Goal: Find specific page/section: Find specific page/section

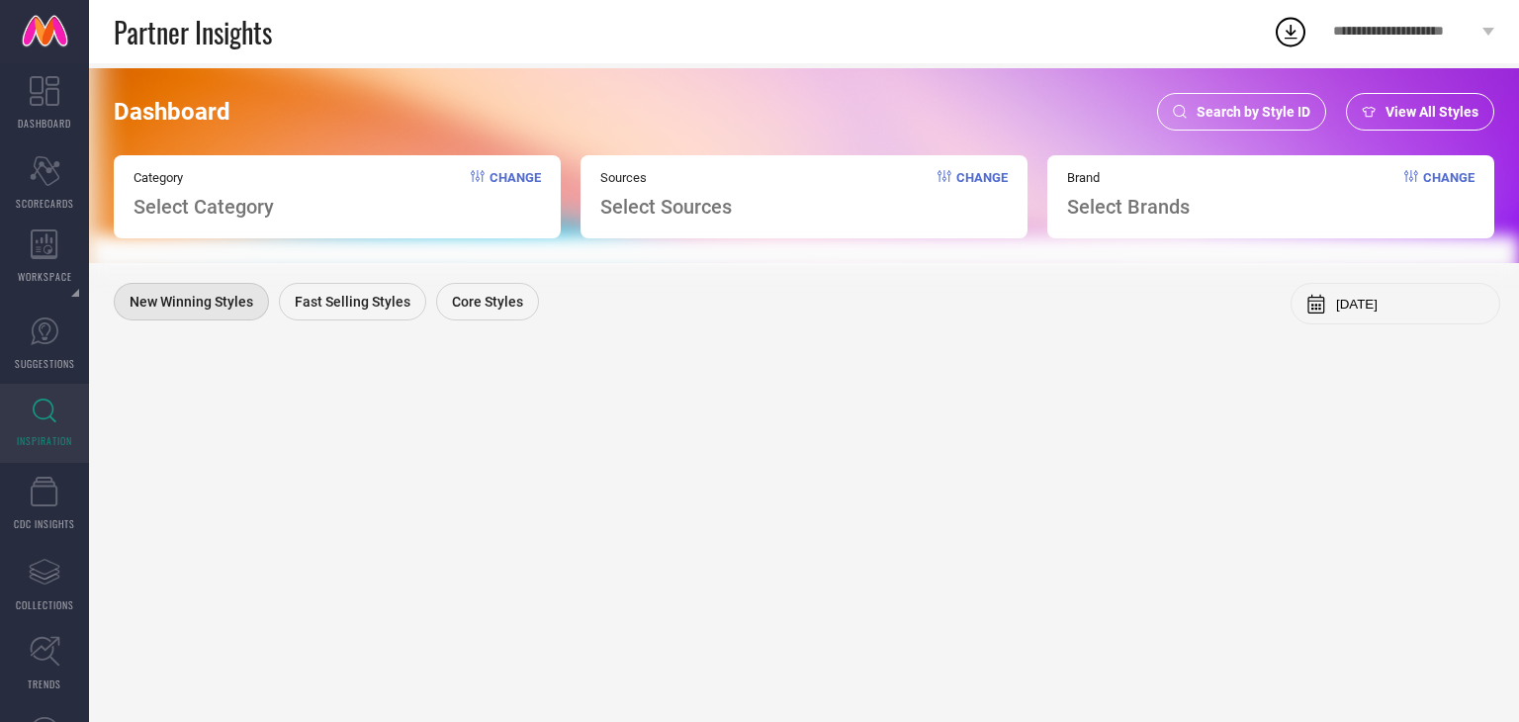
click at [1227, 116] on span "Search by Style ID" at bounding box center [1254, 112] width 114 height 16
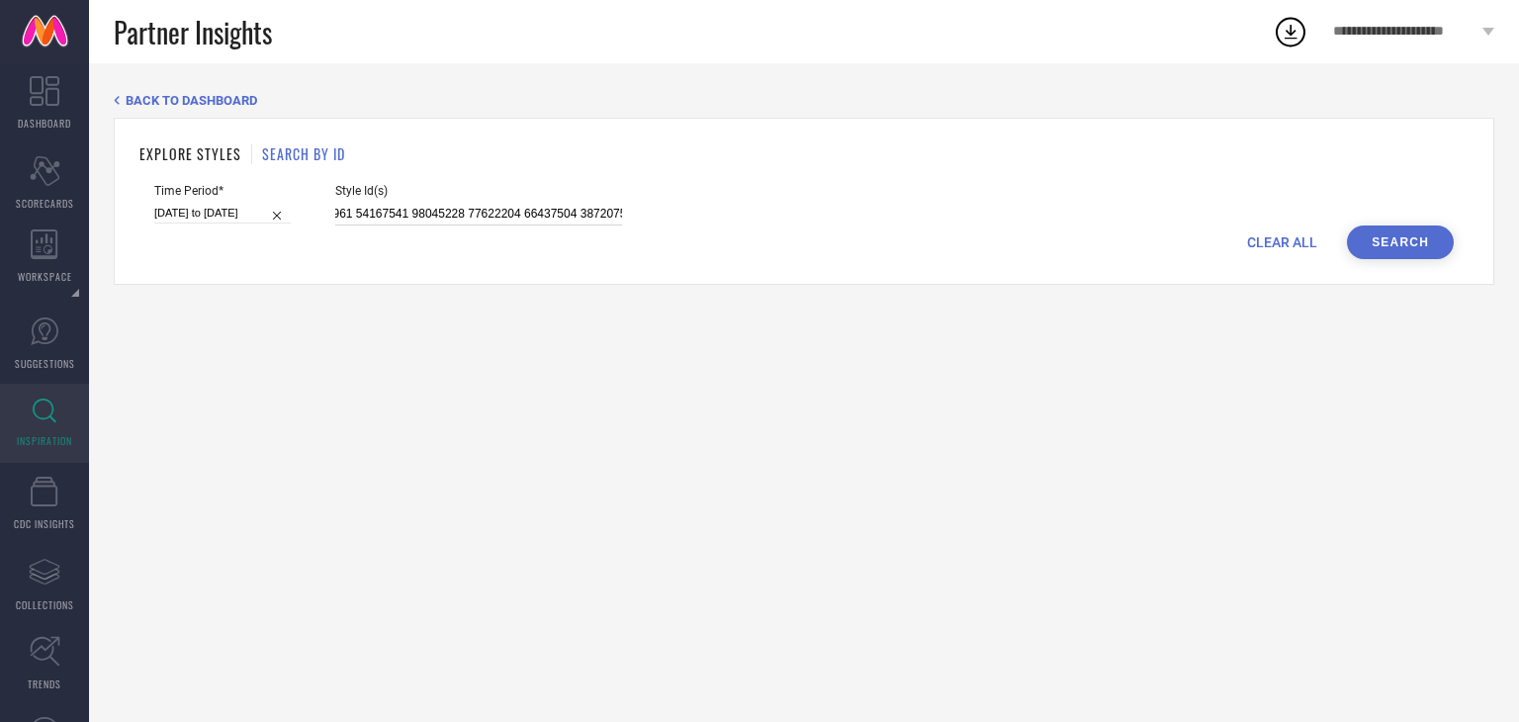
scroll to position [0, 15646]
drag, startPoint x: 335, startPoint y: 208, endPoint x: 1513, endPoint y: 516, distance: 1217.6
click at [1513, 525] on div "BACK TO DASHBOARD EXPLORE STYLES SEARCH BY ID Time Period* [DATE] to [DATE] Sty…" at bounding box center [804, 392] width 1430 height 659
click at [236, 207] on input "[DATE] to [DATE]" at bounding box center [222, 213] width 136 height 21
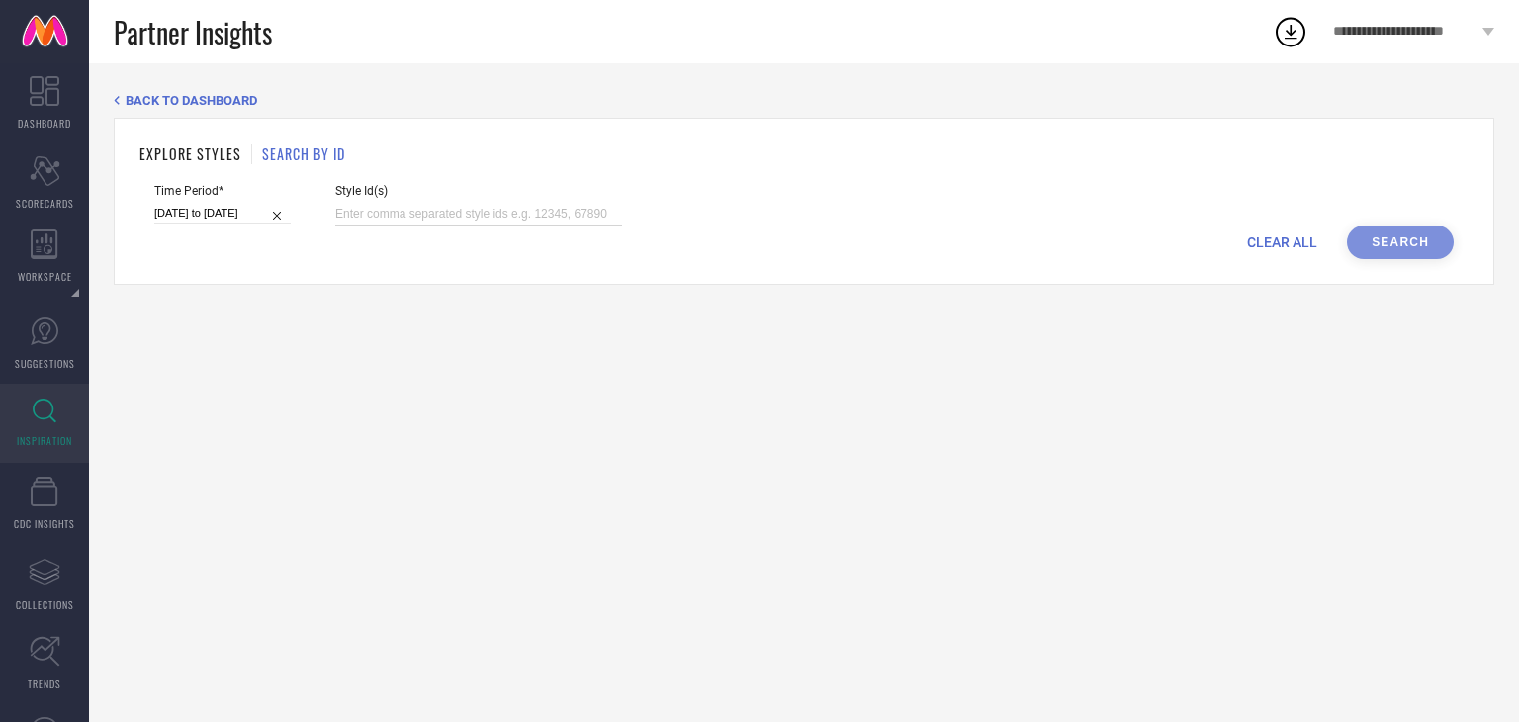
select select "6"
select select "2025"
select select "7"
select select "2025"
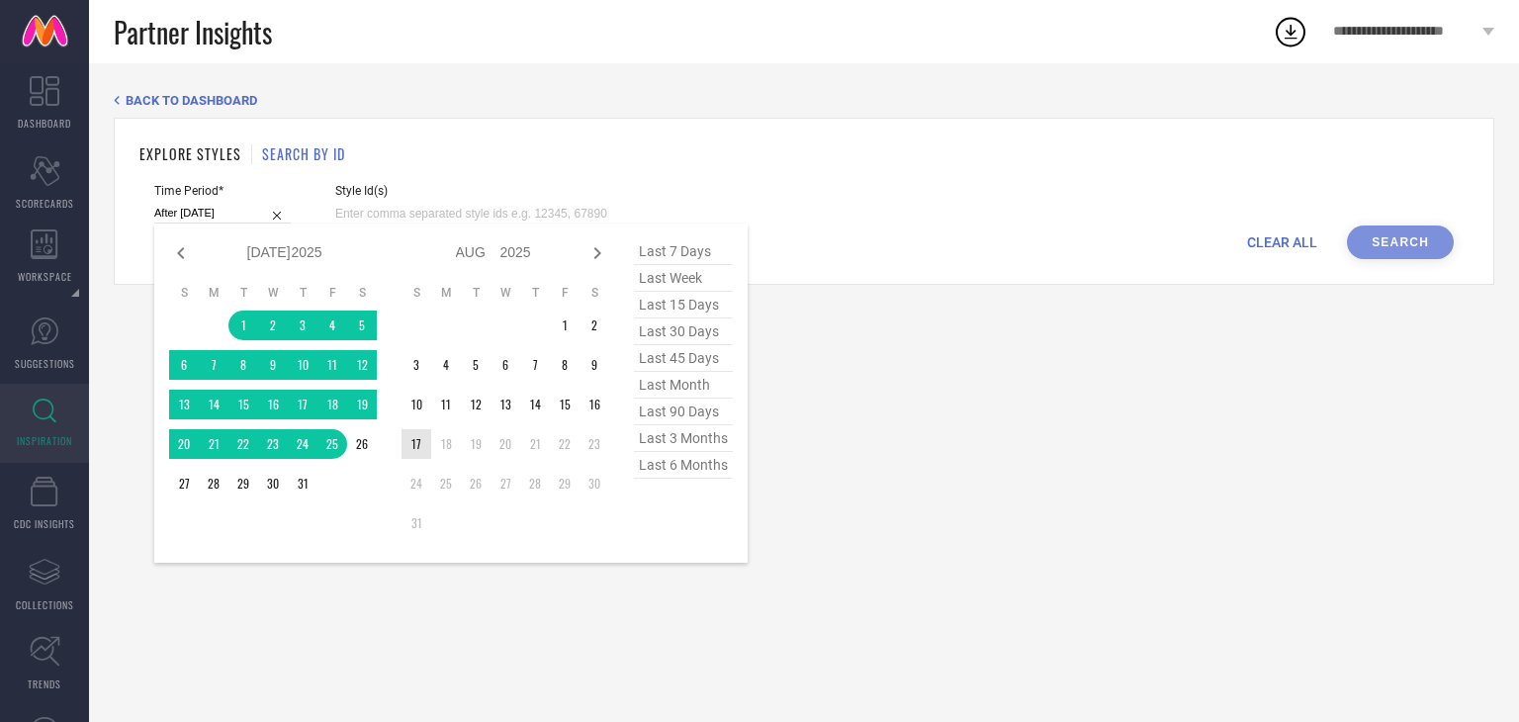
click at [424, 446] on td "17" at bounding box center [417, 444] width 30 height 30
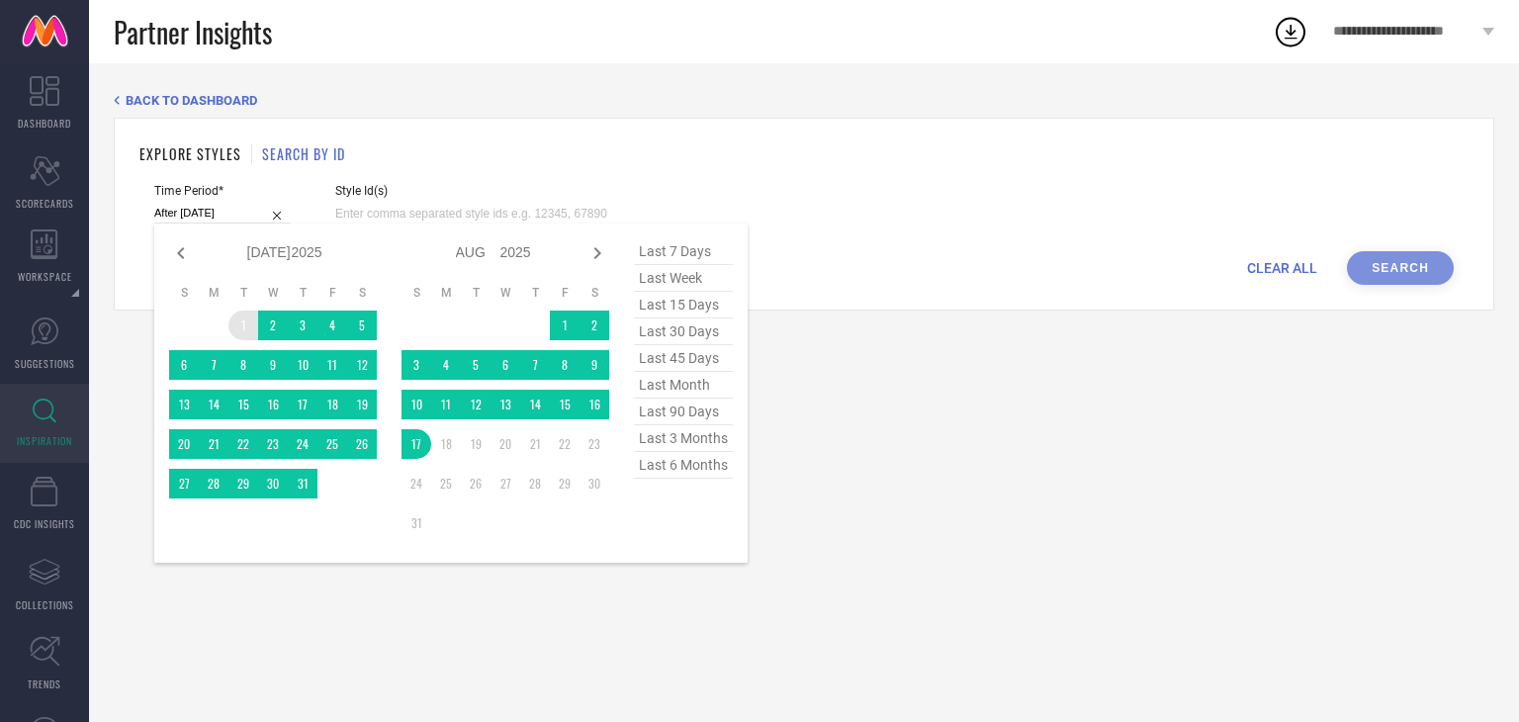
type input "[DATE] to [DATE]"
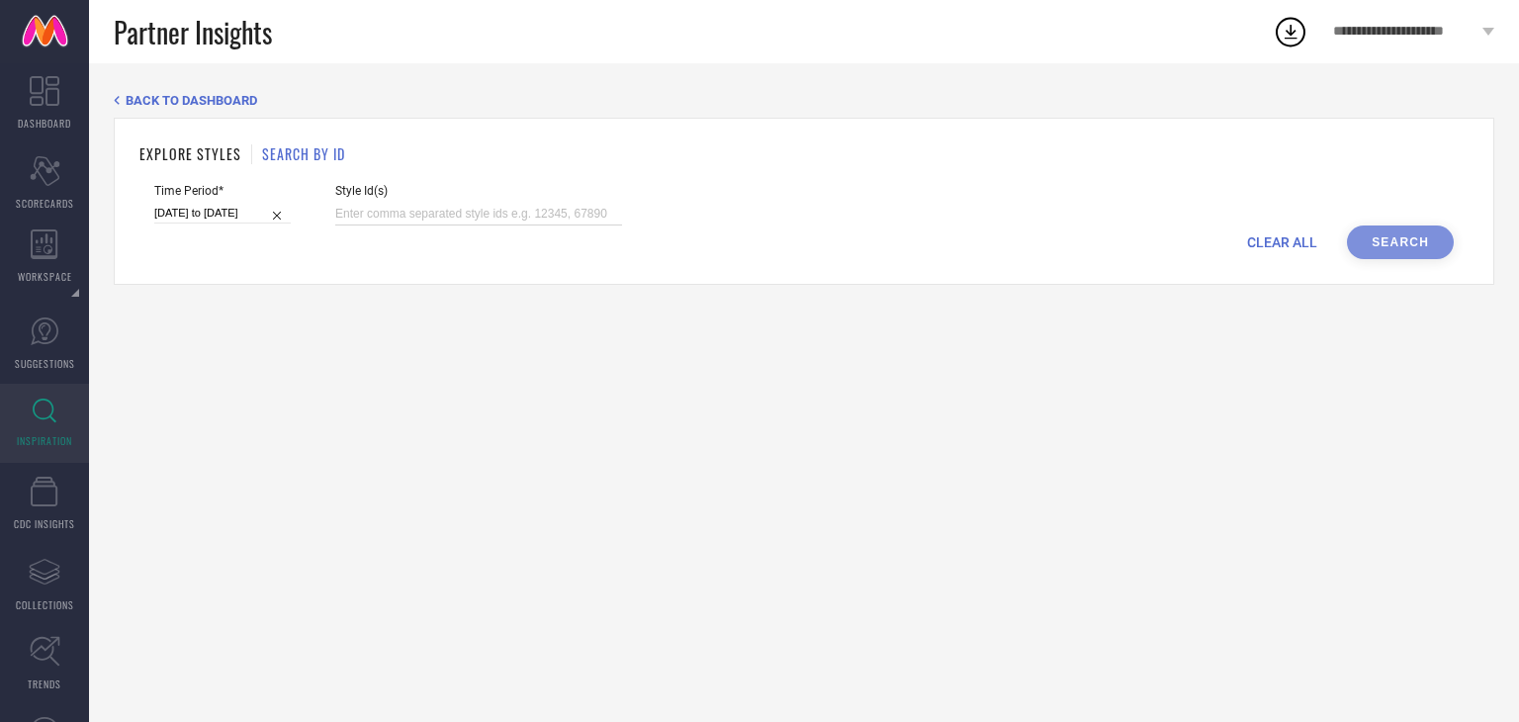
paste input "33213700 33213701 33213702 33822711 33822714 33822717"
type input "33213700 33213701 33213702 33822711 33822714 33822717"
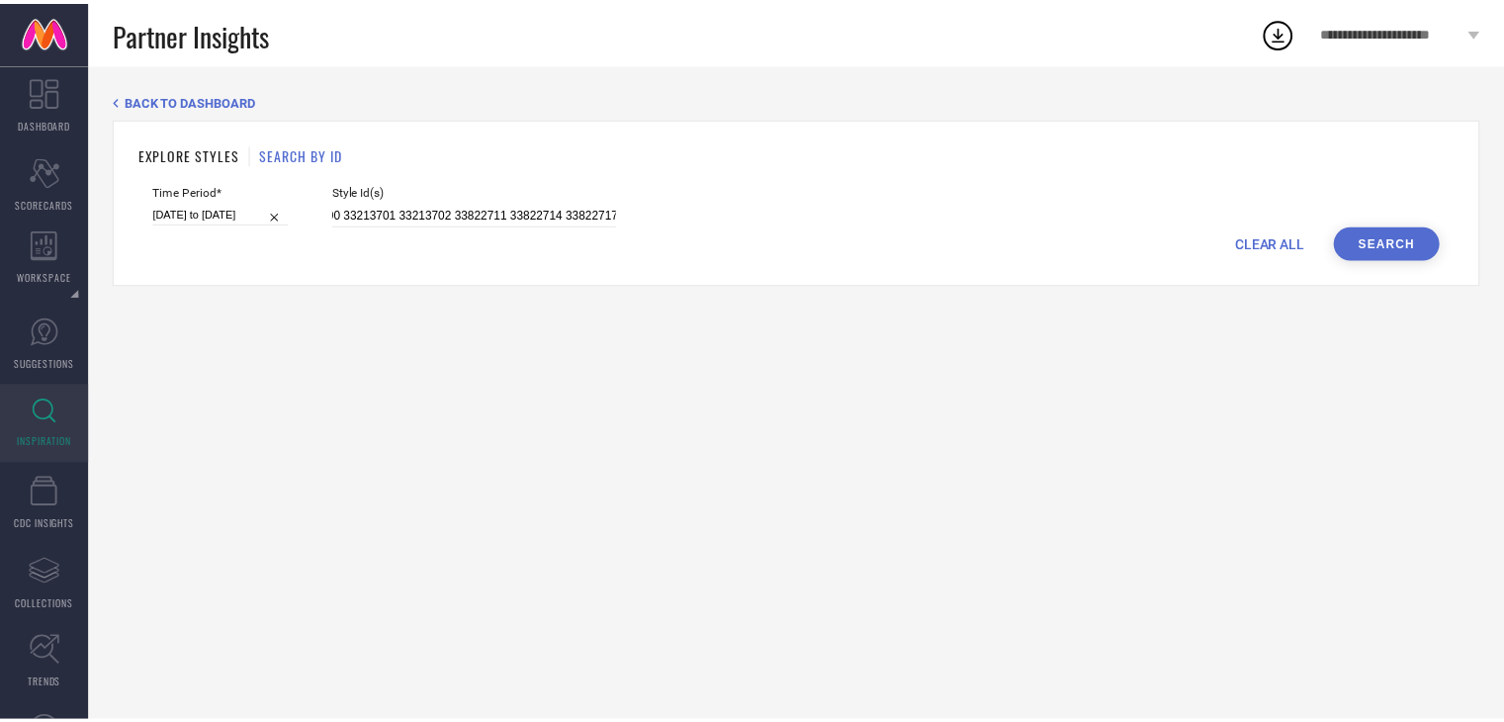
scroll to position [0, 0]
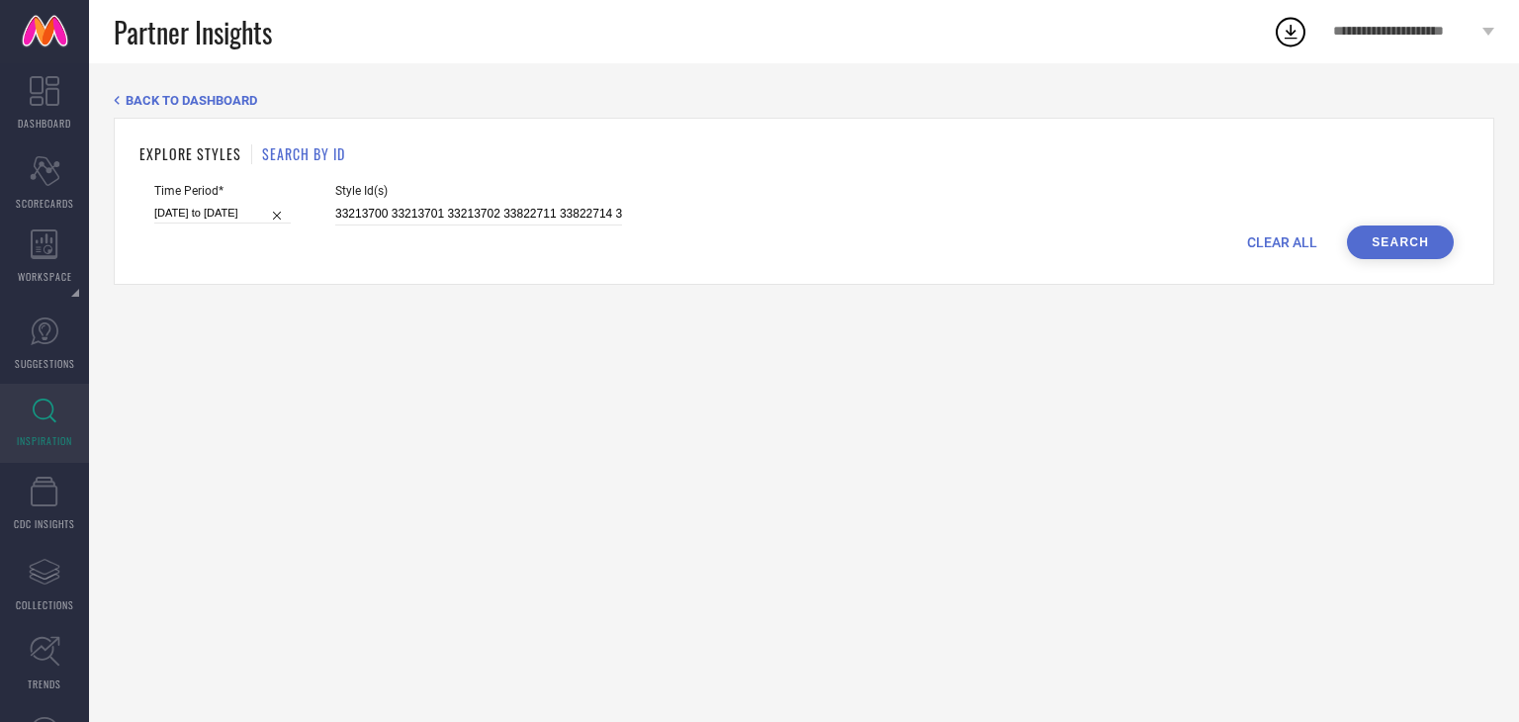
click at [1403, 248] on button "Search" at bounding box center [1400, 242] width 107 height 34
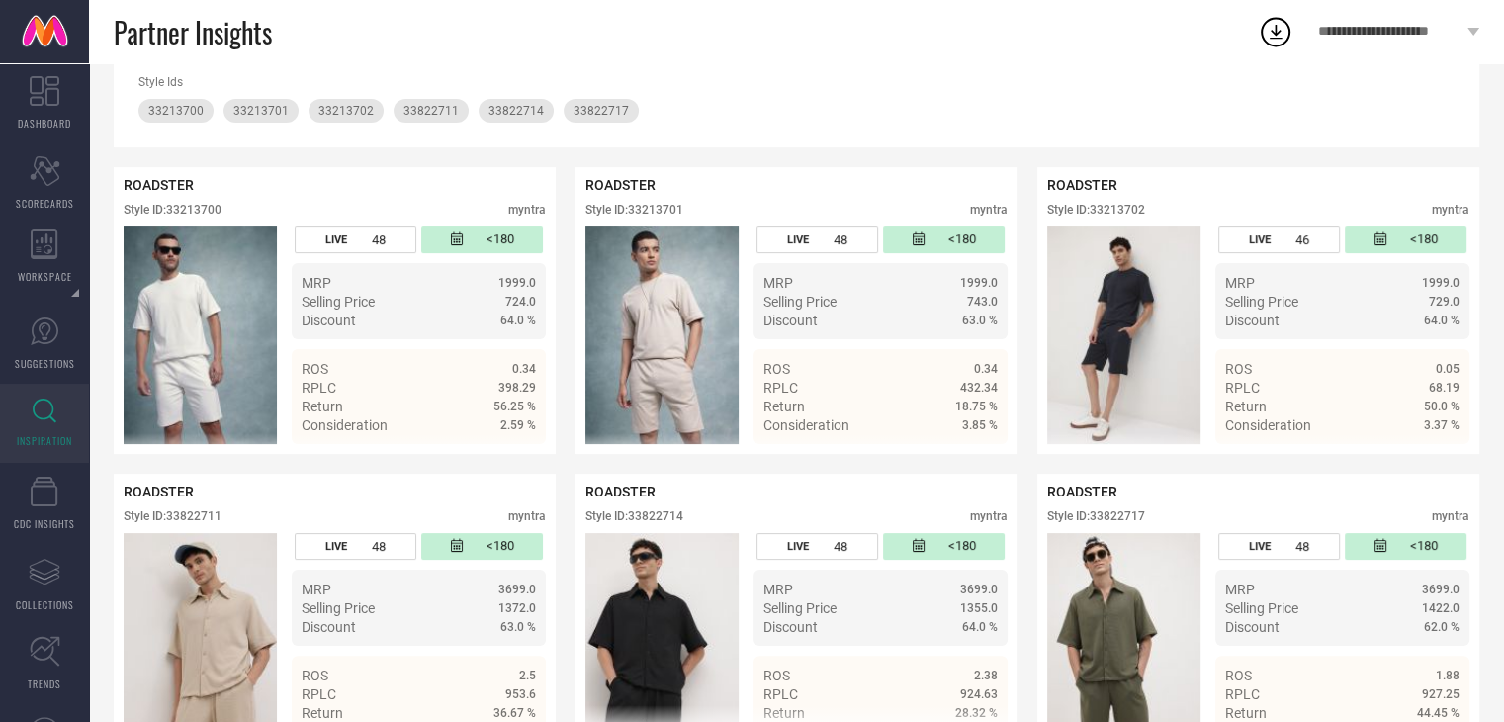
scroll to position [364, 0]
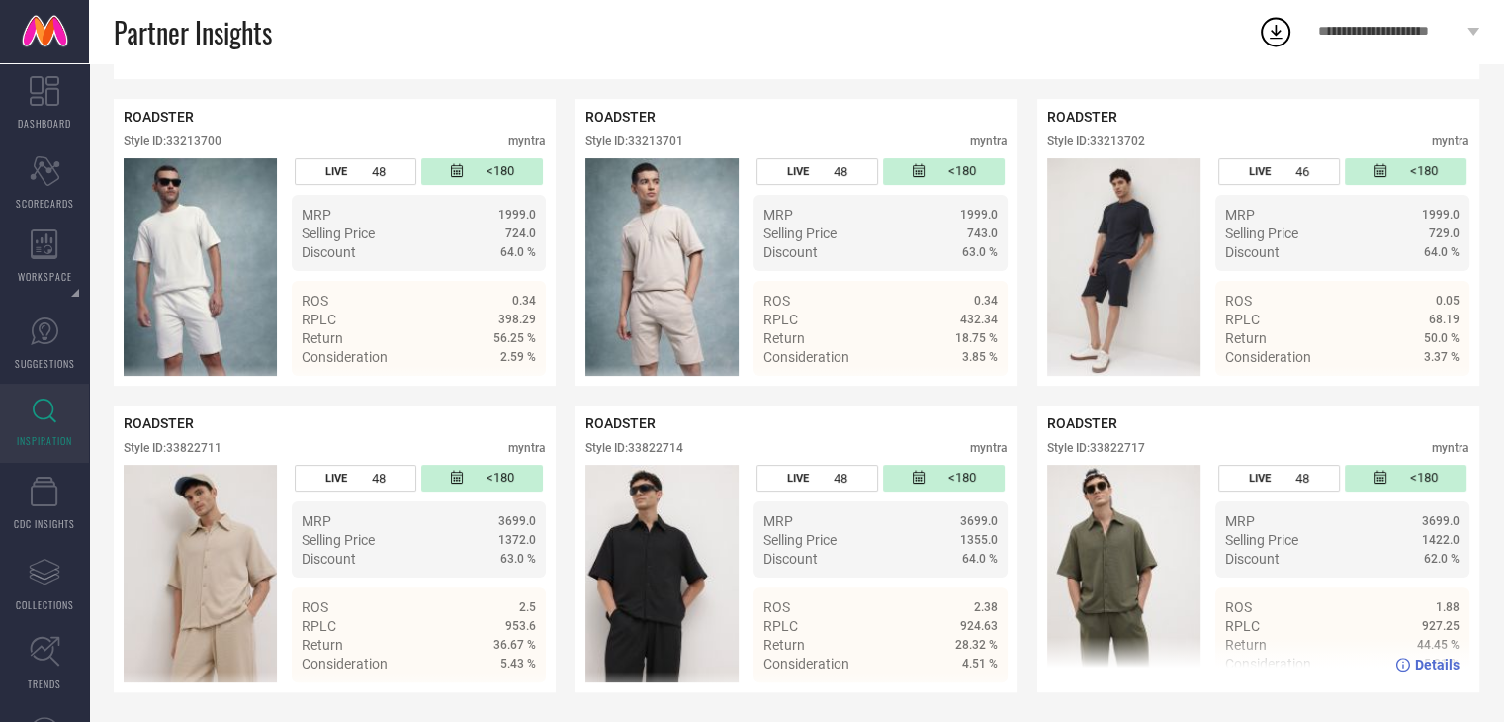
click at [1109, 559] on img at bounding box center [1123, 574] width 153 height 218
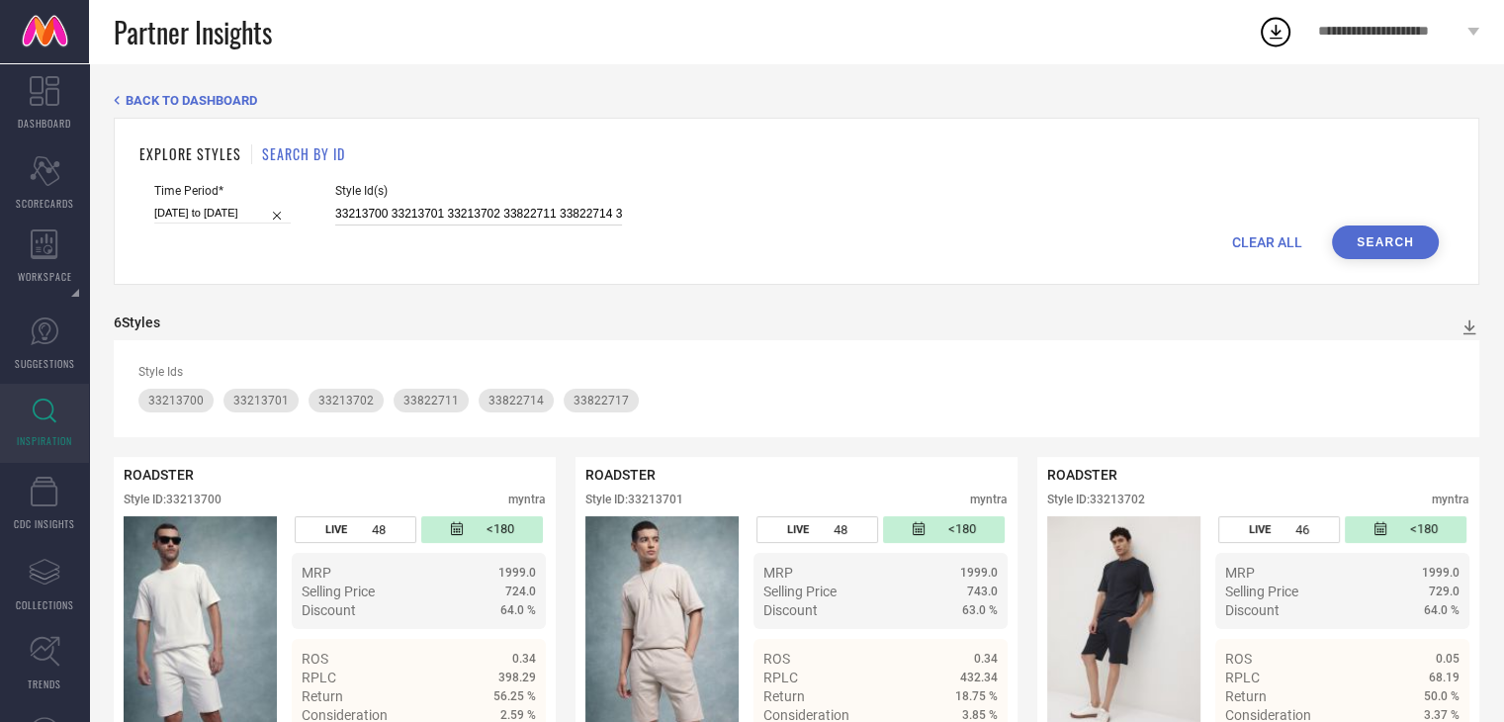
scroll to position [0, 45]
drag, startPoint x: 334, startPoint y: 216, endPoint x: 915, endPoint y: 238, distance: 581.0
click at [760, 222] on div "Time Period* [DATE] to [DATE] Style Id(s) 33213700 33213701 33213702 33822711 3…" at bounding box center [796, 205] width 1285 height 42
paste input "23825672"
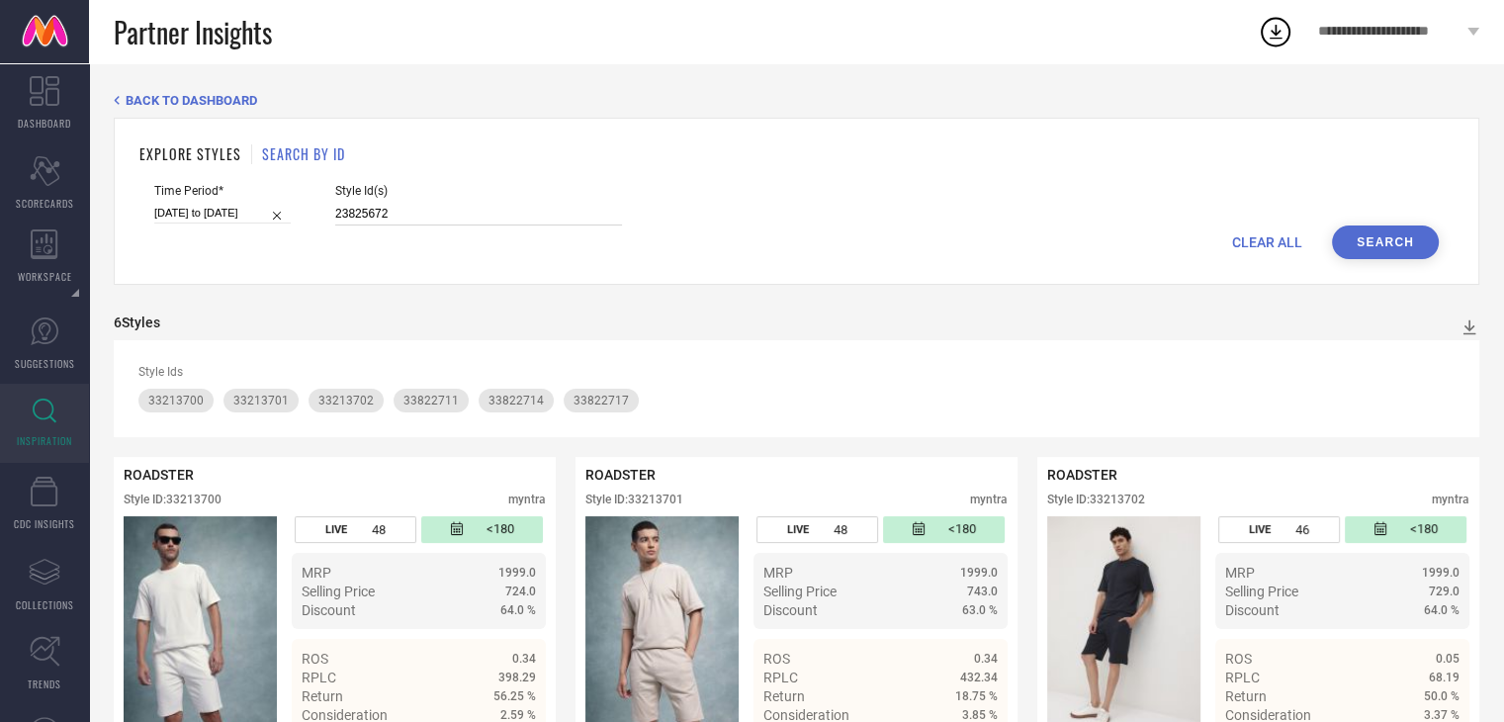
type input "23825672"
click at [1367, 252] on button "Search" at bounding box center [1385, 242] width 107 height 34
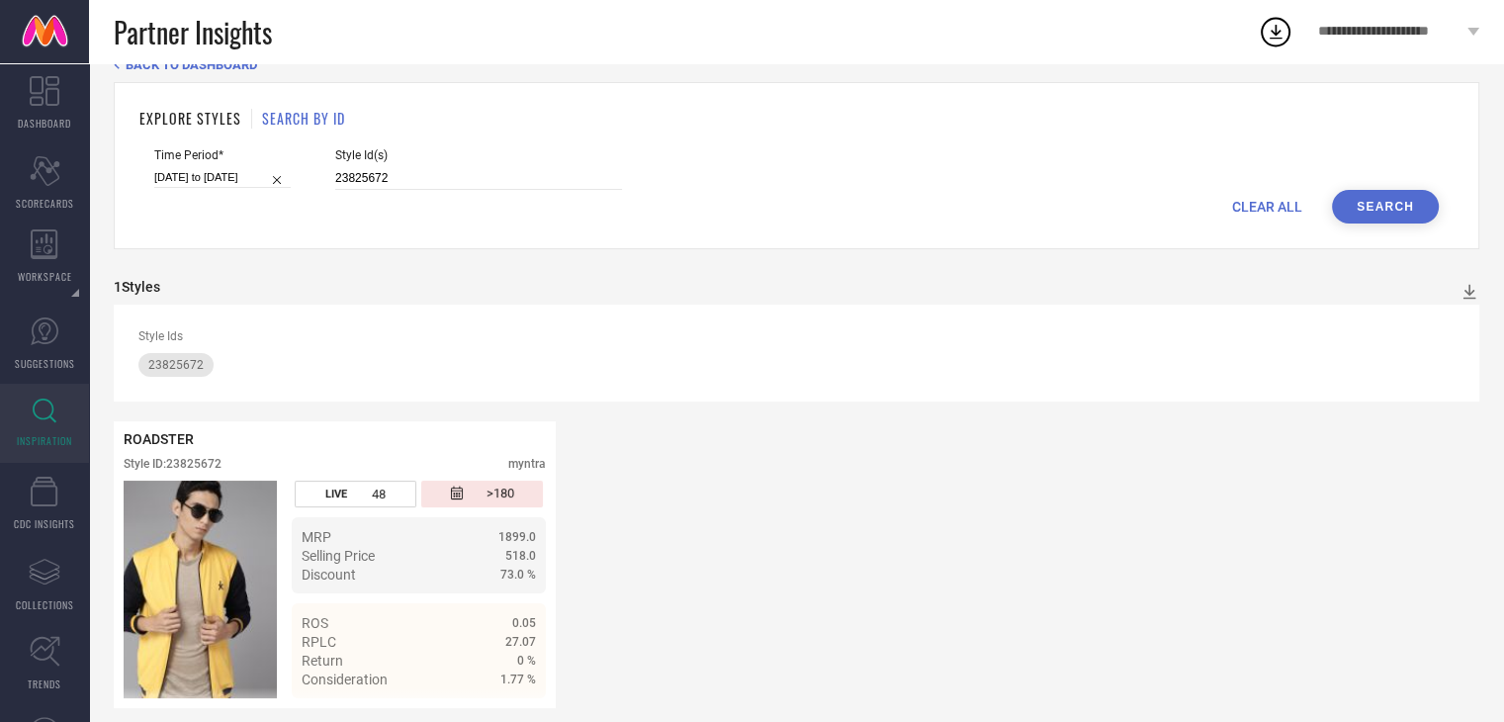
scroll to position [54, 0]
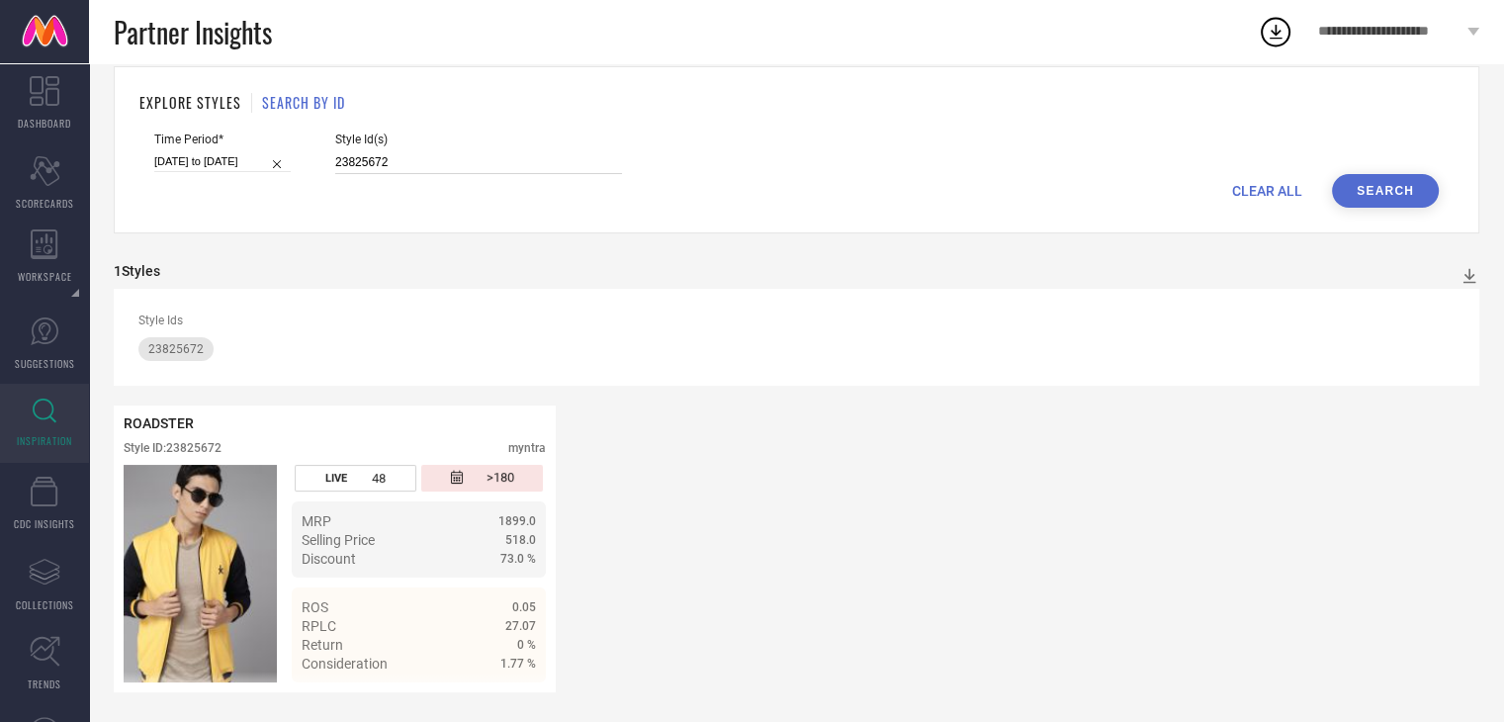
drag, startPoint x: 394, startPoint y: 155, endPoint x: 327, endPoint y: 152, distance: 66.3
click at [327, 152] on div "Time Period* [DATE] to [DATE] Style Id(s) 23825672" at bounding box center [796, 154] width 1285 height 42
paste input "31641447 31641448 31641450"
type input "31641447 31641448 31641450"
click at [1388, 194] on button "Search" at bounding box center [1385, 191] width 107 height 34
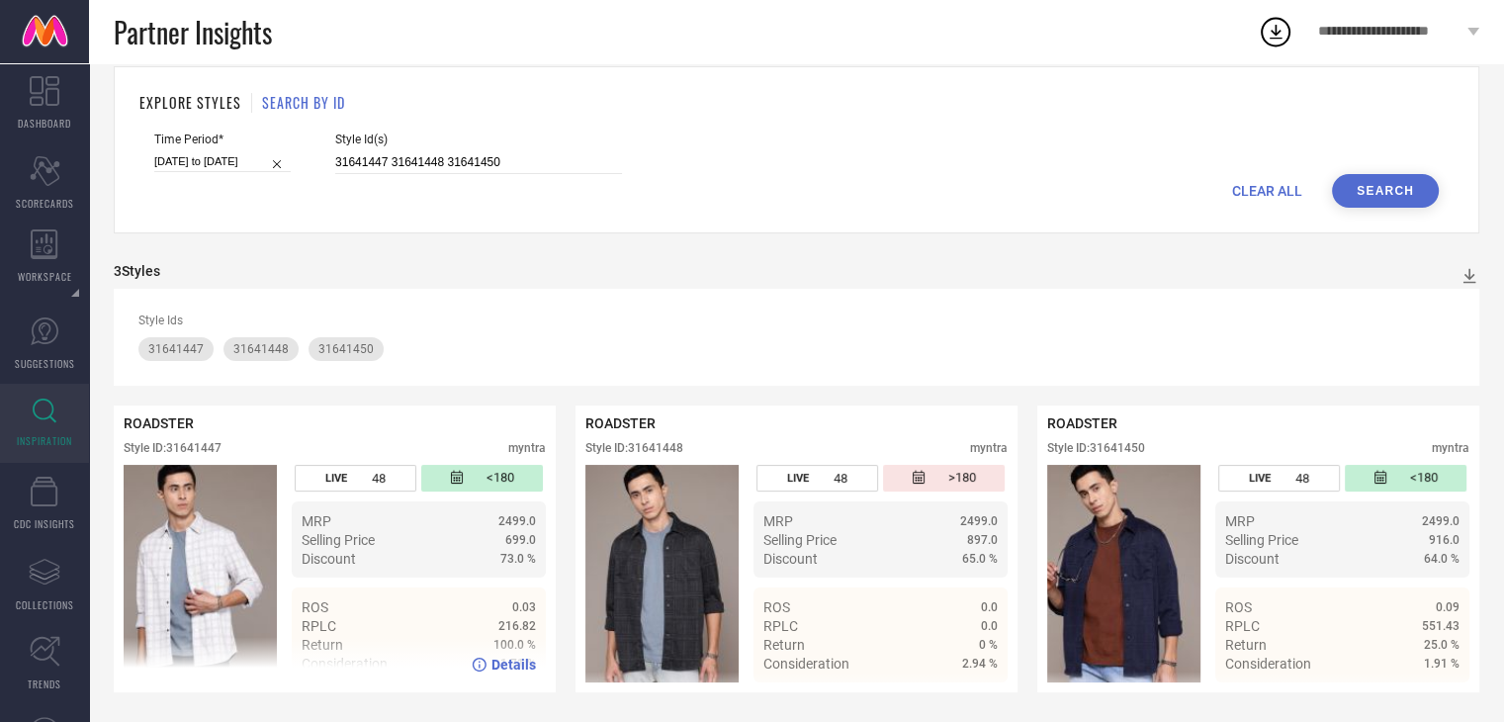
click at [214, 563] on img at bounding box center [200, 574] width 153 height 218
drag, startPoint x: 505, startPoint y: 158, endPoint x: 241, endPoint y: 111, distance: 268.3
click at [241, 111] on div "EXPLORE STYLES SEARCH BY ID Time Period* [DATE] to [DATE] Style Id(s) 31641447 …" at bounding box center [797, 149] width 1366 height 167
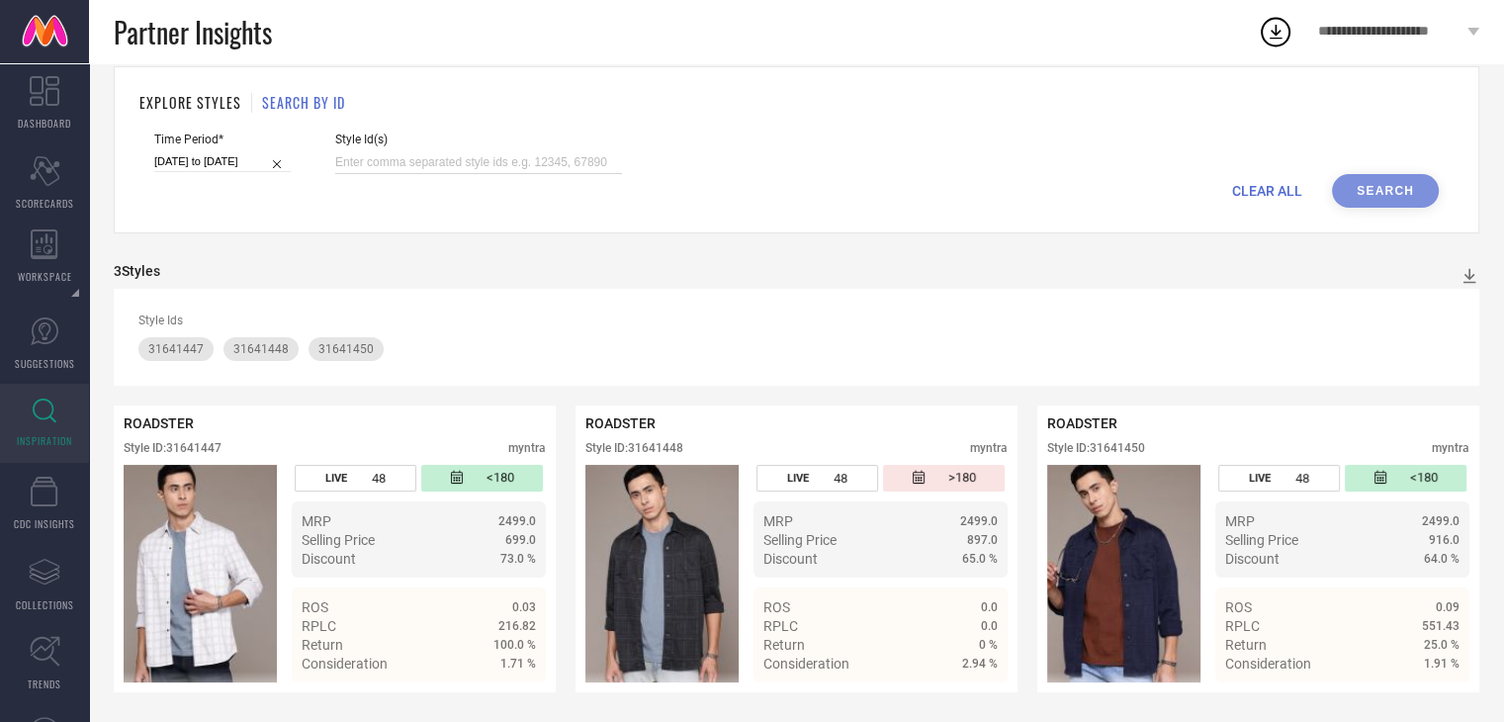
paste input "31622805 31622804 33362765 33362767"
type input "31622805 31622804 33362765 33362767"
click at [1373, 187] on button "Search" at bounding box center [1385, 191] width 107 height 34
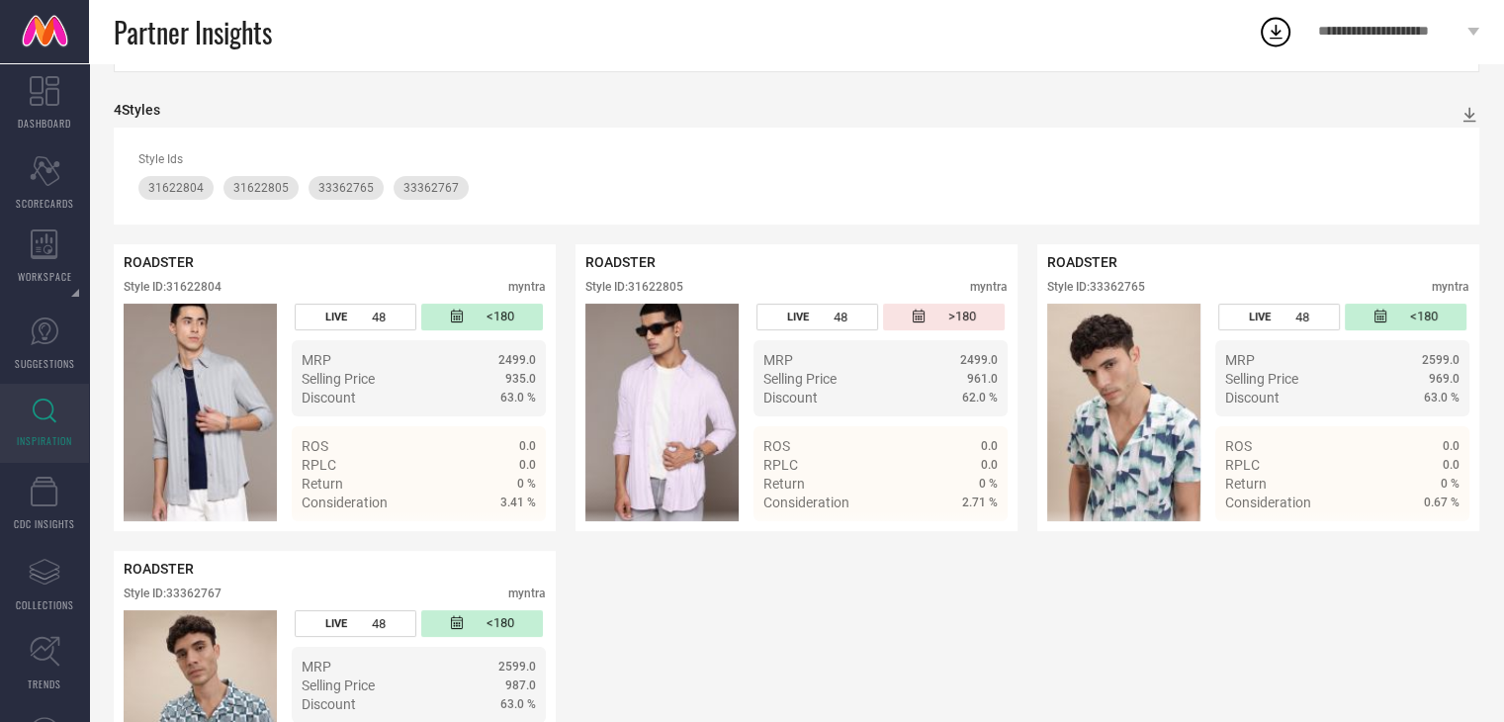
scroll to position [364, 0]
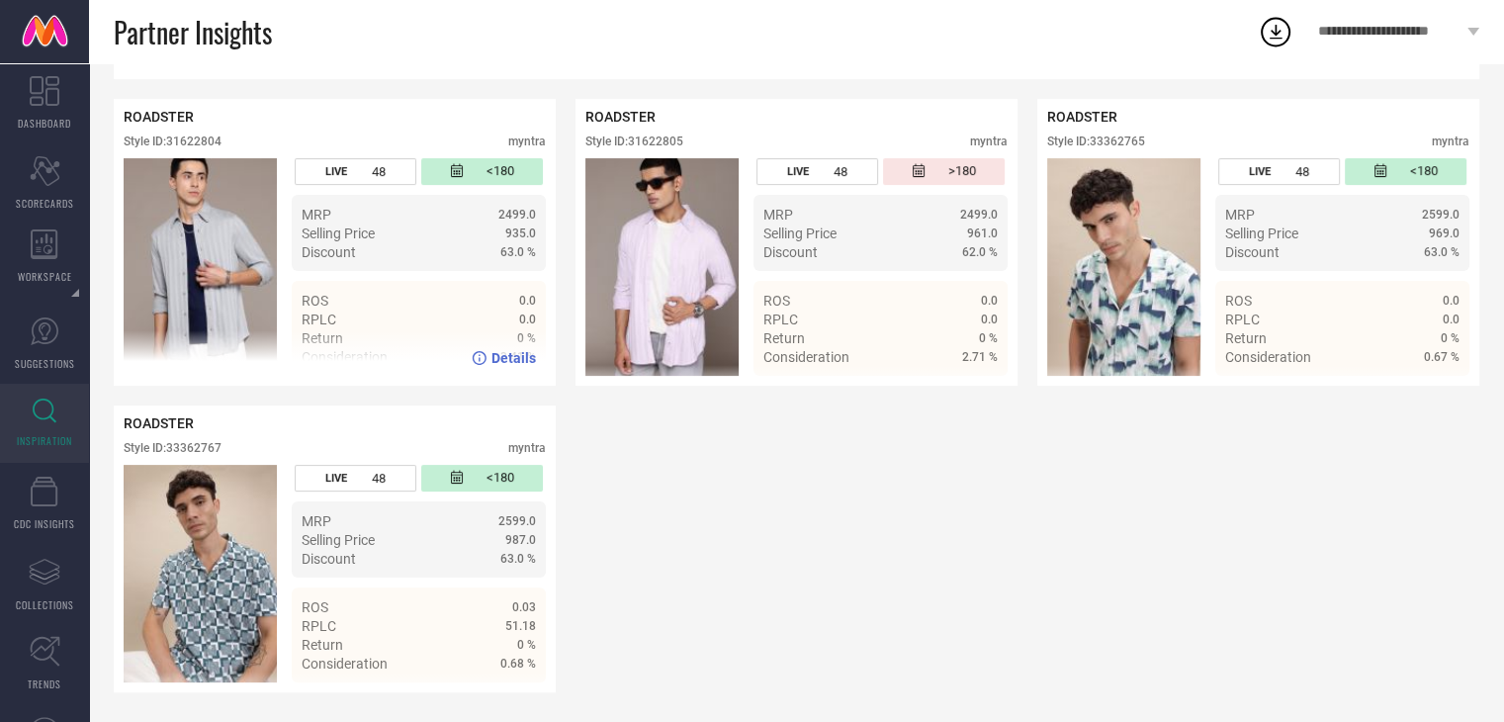
click at [208, 273] on img at bounding box center [200, 267] width 153 height 218
click at [1073, 581] on div "ROADSTER Style ID: 31622804 myntra LIVE 48 <180 MRP 2499.0 Selling Price 935.0 …" at bounding box center [797, 395] width 1366 height 593
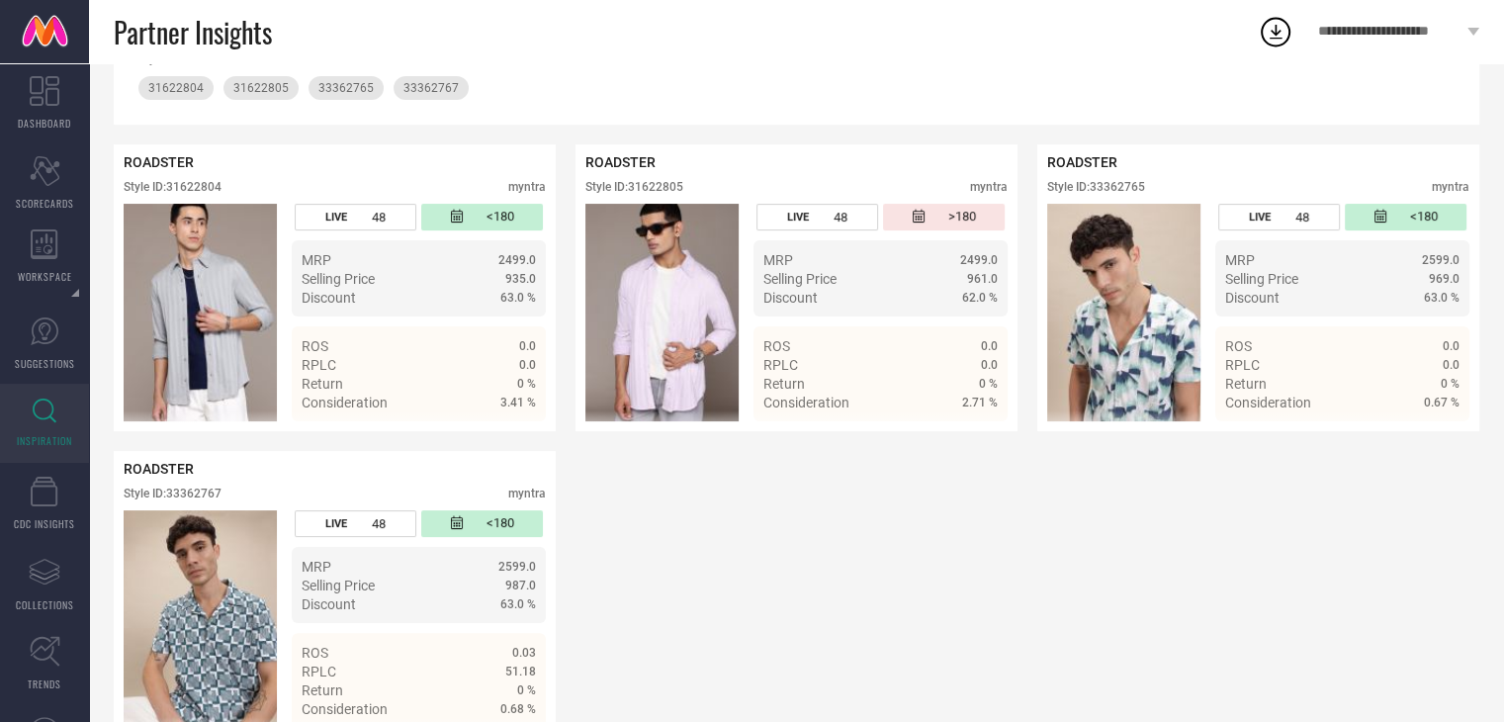
scroll to position [0, 0]
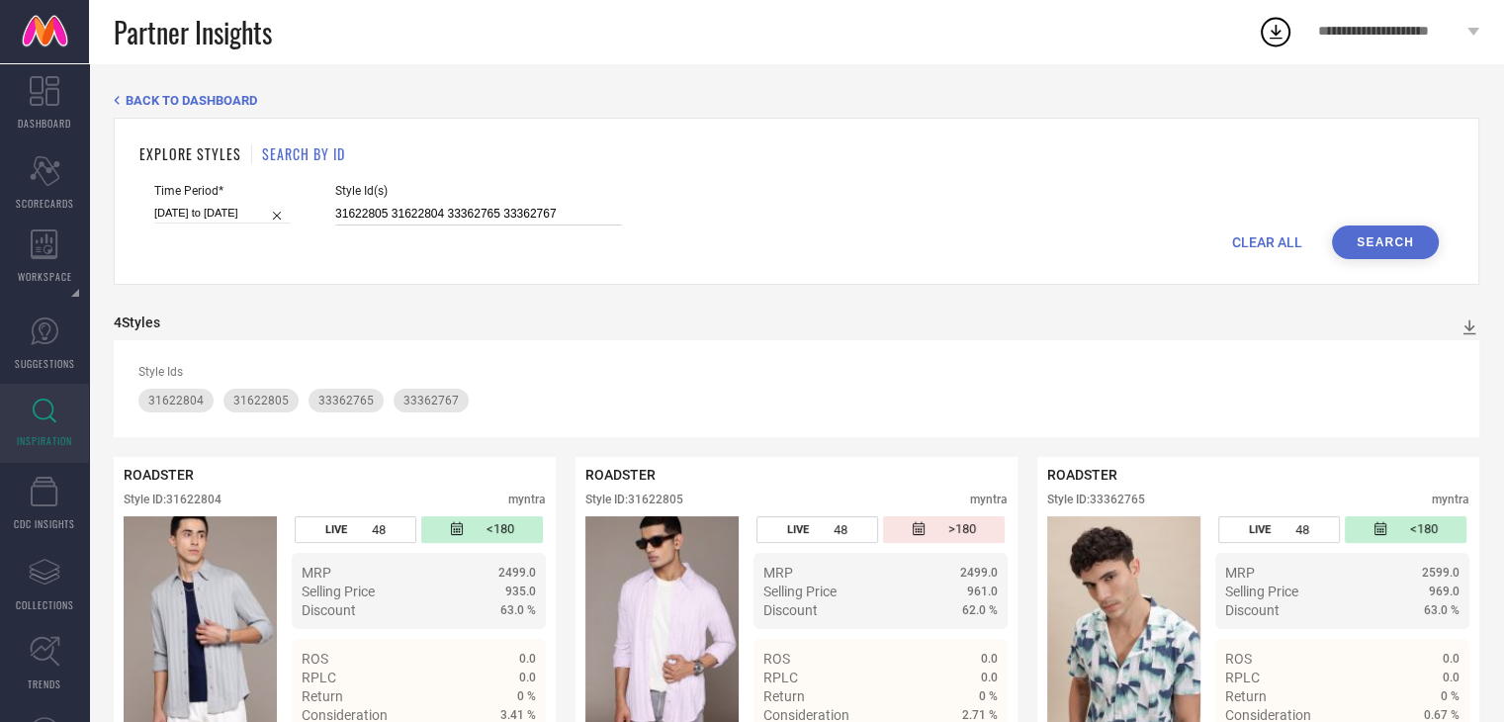
drag, startPoint x: 335, startPoint y: 211, endPoint x: 762, endPoint y: 211, distance: 427.2
click at [763, 212] on div "Time Period* [DATE] to [DATE] Style Id(s) 31622805 31622804 33362765 33362767" at bounding box center [796, 205] width 1285 height 42
paste input "12905270 10939050 12121326 1996721 16245326 32966689"
type input "12905270 10939050 12121326 1996721 16245326 32966689"
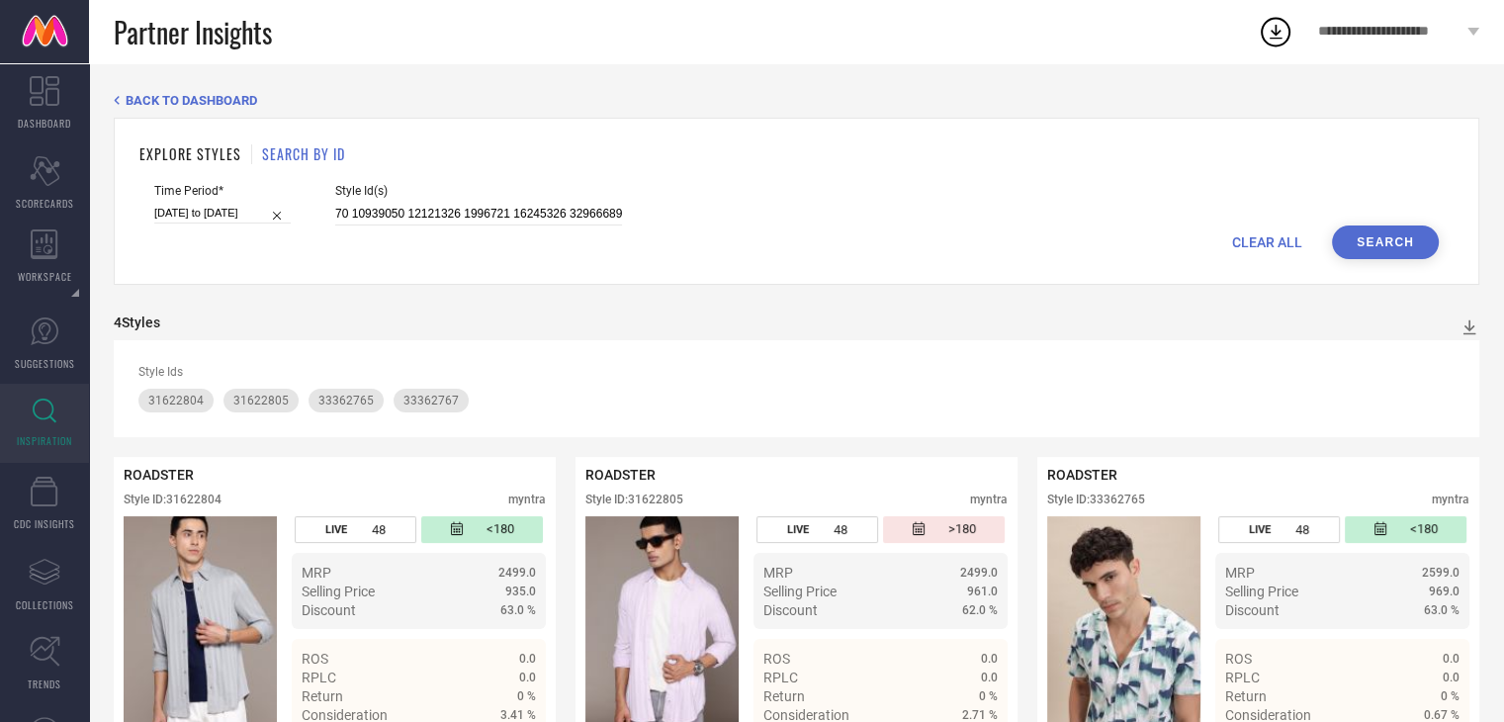
click at [1388, 239] on button "Search" at bounding box center [1385, 242] width 107 height 34
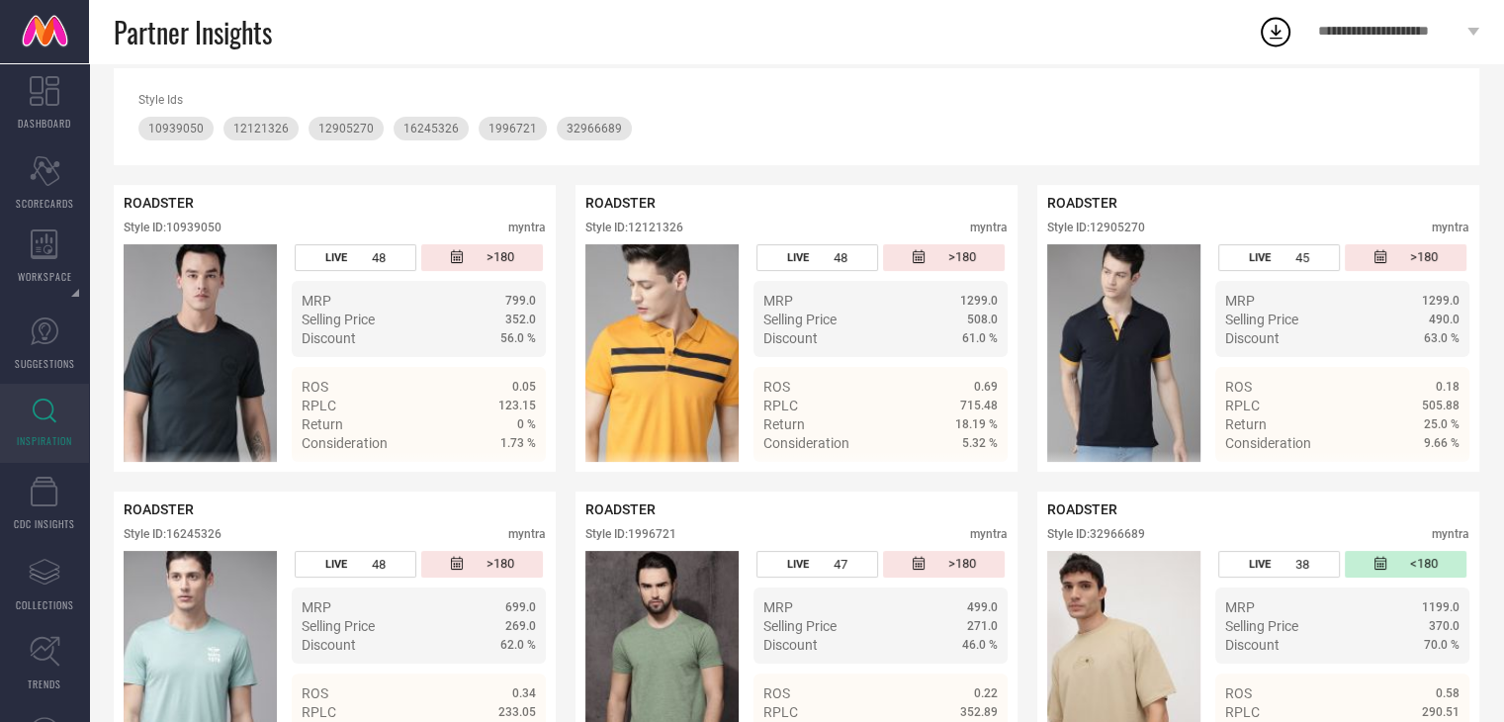
scroll to position [364, 0]
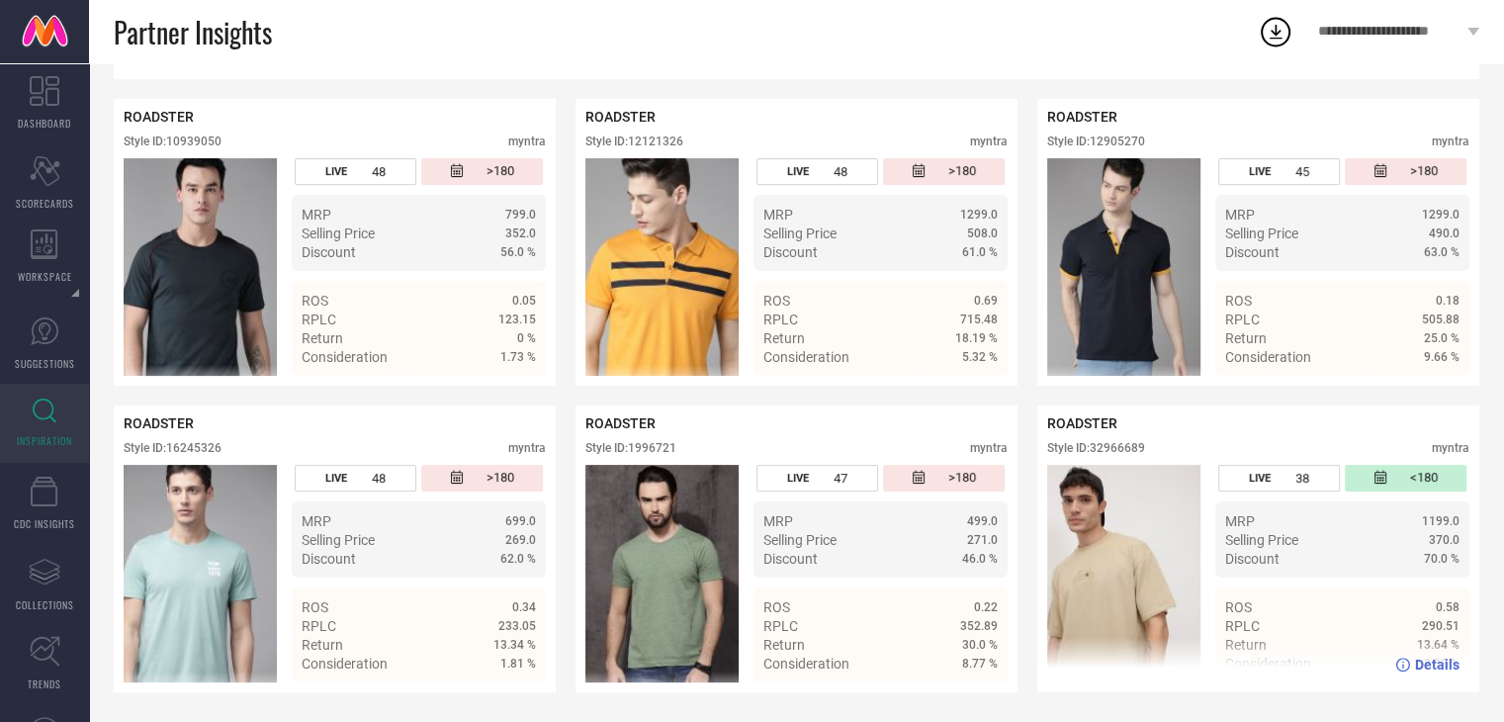
click at [1080, 576] on img at bounding box center [1123, 574] width 153 height 218
click at [1120, 576] on img at bounding box center [1123, 574] width 153 height 218
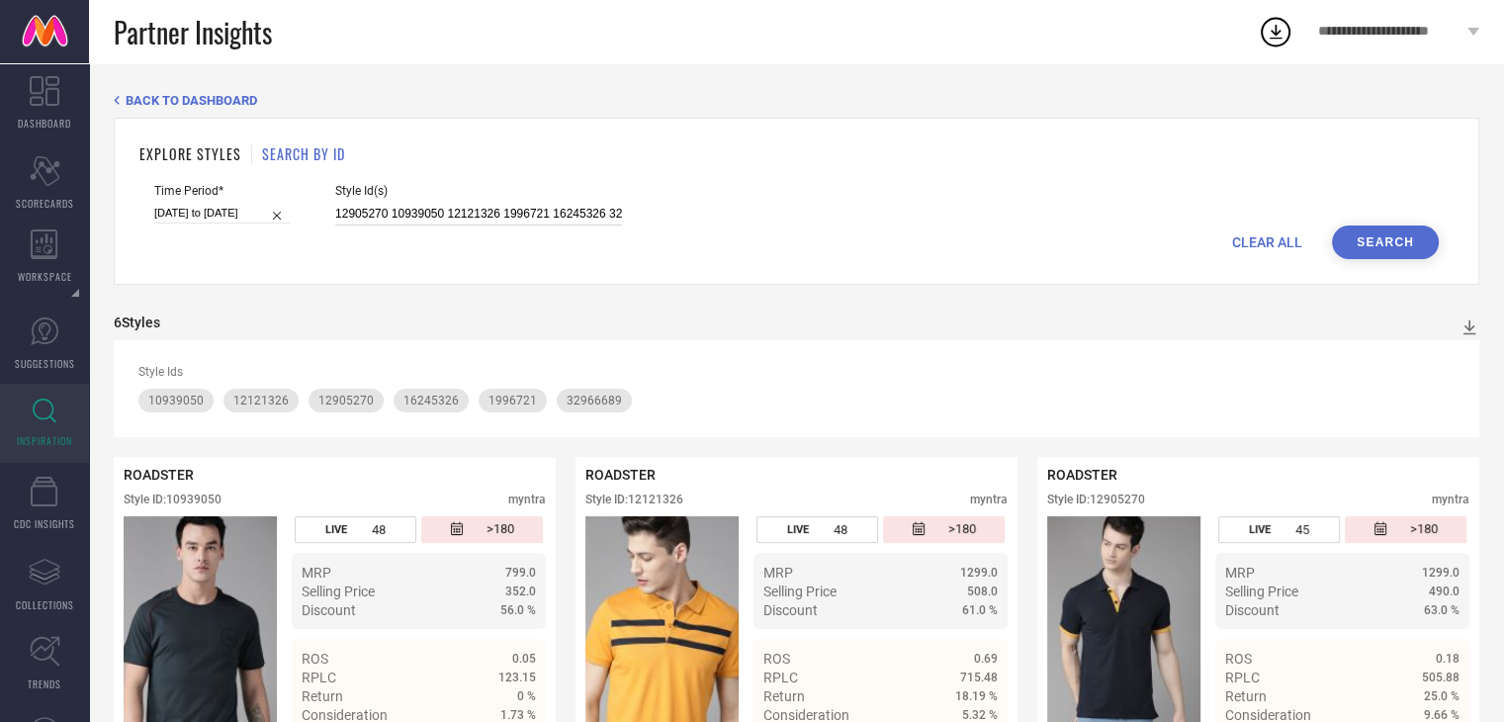
scroll to position [0, 40]
drag, startPoint x: 335, startPoint y: 213, endPoint x: 967, endPoint y: 217, distance: 631.9
click at [967, 217] on div "Time Period* [DATE] to [DATE] Style Id(s) 12905270 10939050 12121326 1996721 16…" at bounding box center [796, 205] width 1285 height 42
paste input "32965662 32963084 32963451 32963378 32963234 32963083 32963200 32963233 3296566…"
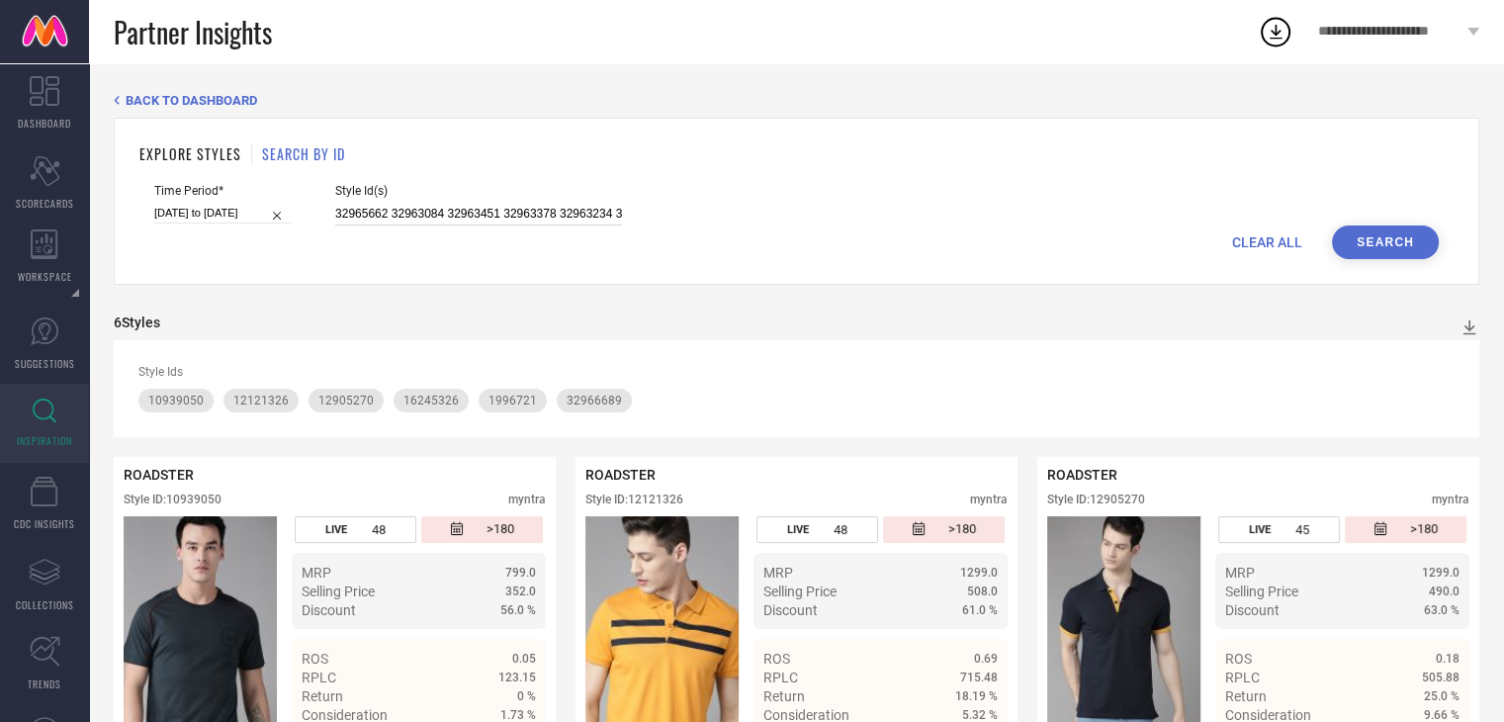
scroll to position [0, 1278]
type input "32965662 32963084 32963451 32963378 32963234 32963083 32963200 32963233 3296566…"
click at [1377, 238] on button "Search" at bounding box center [1385, 242] width 107 height 34
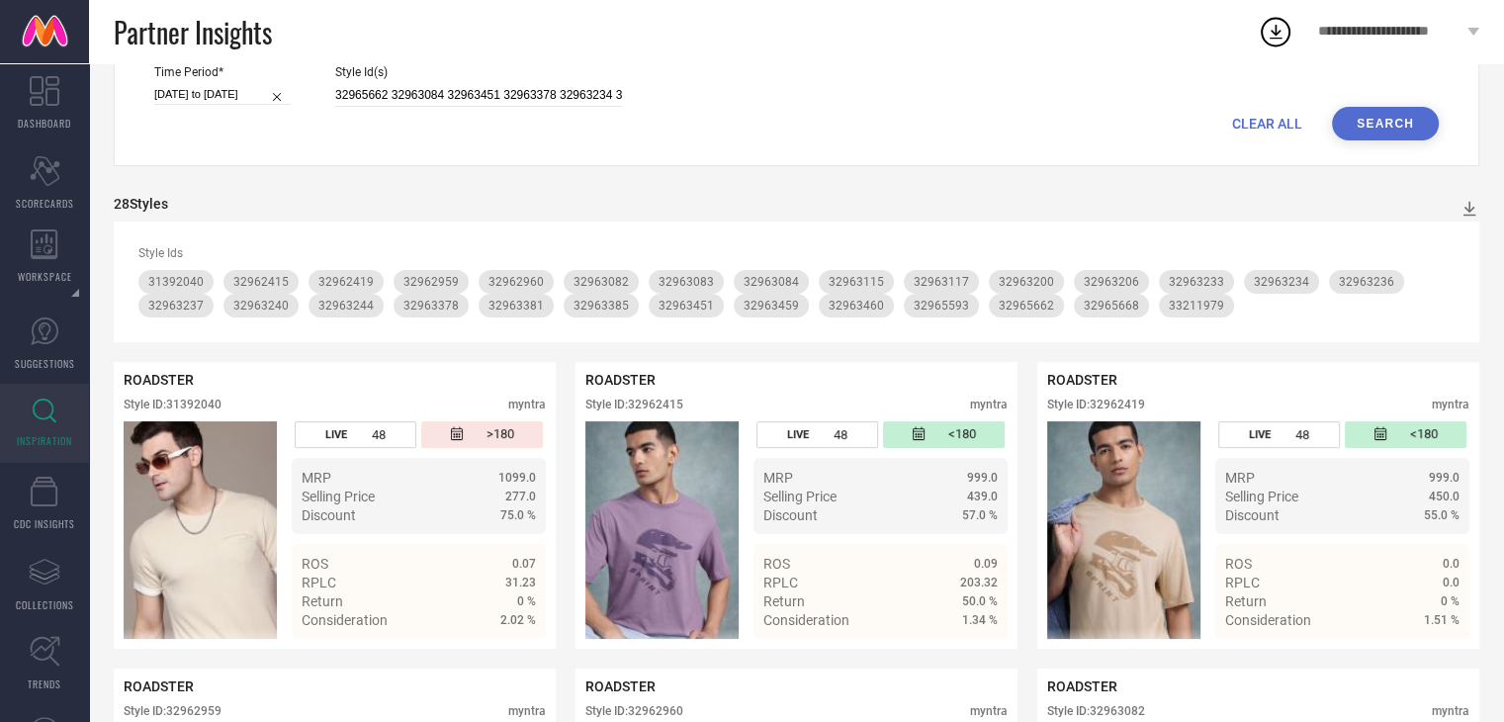
scroll to position [0, 0]
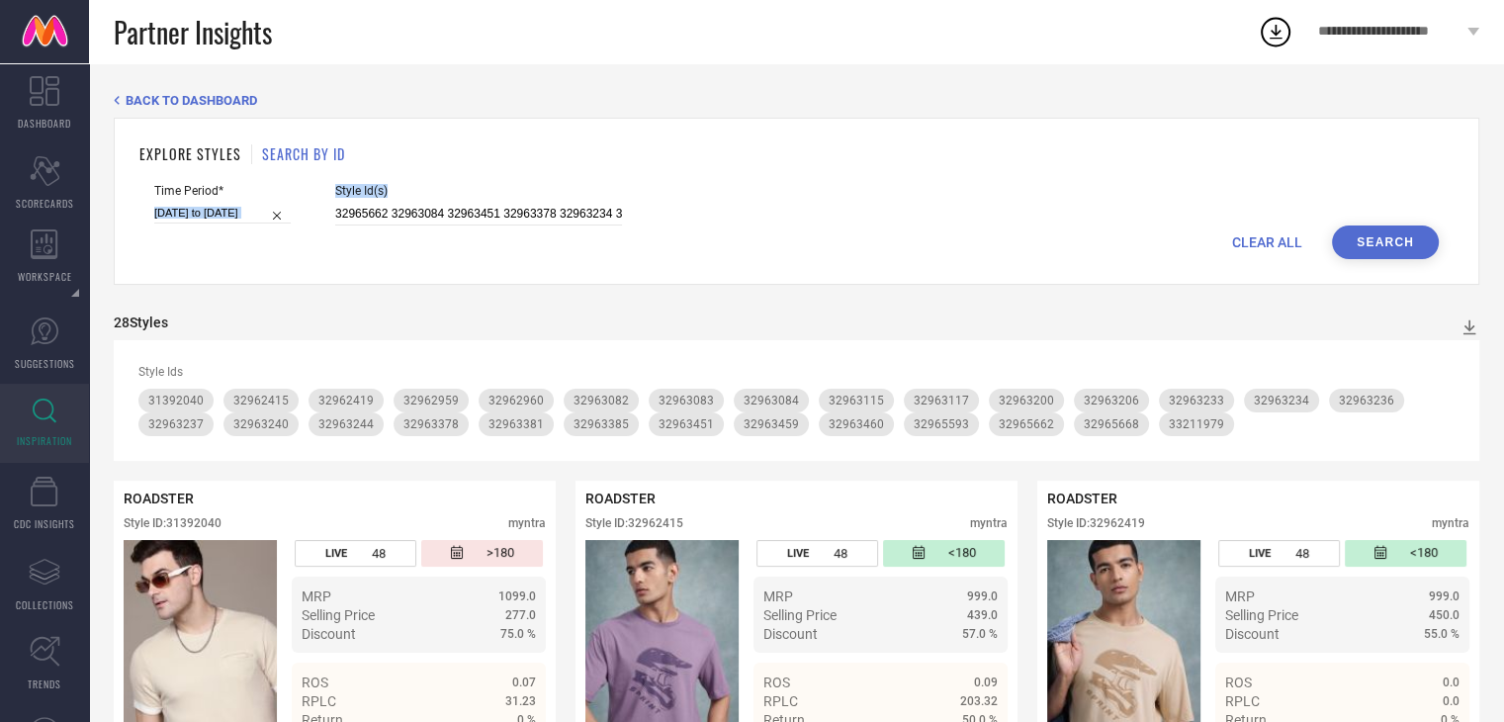
drag, startPoint x: 635, startPoint y: 214, endPoint x: 225, endPoint y: 211, distance: 409.4
click at [225, 211] on div "Time Period* [DATE] to [DATE] Style Id(s) 32965662 32963084 32963451 32963378 3…" at bounding box center [796, 205] width 1285 height 42
click at [625, 244] on div "CLEAR ALL Search" at bounding box center [796, 242] width 1285 height 34
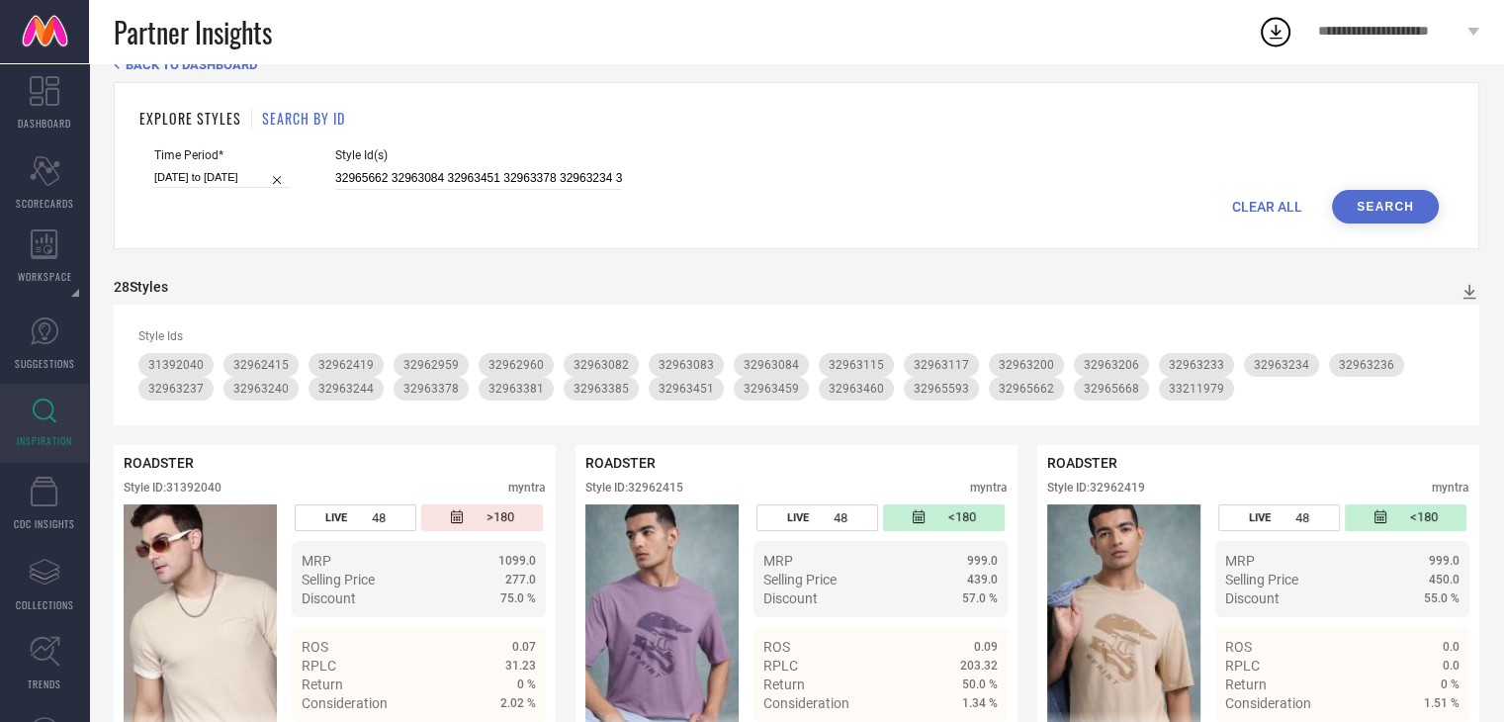
scroll to position [99, 0]
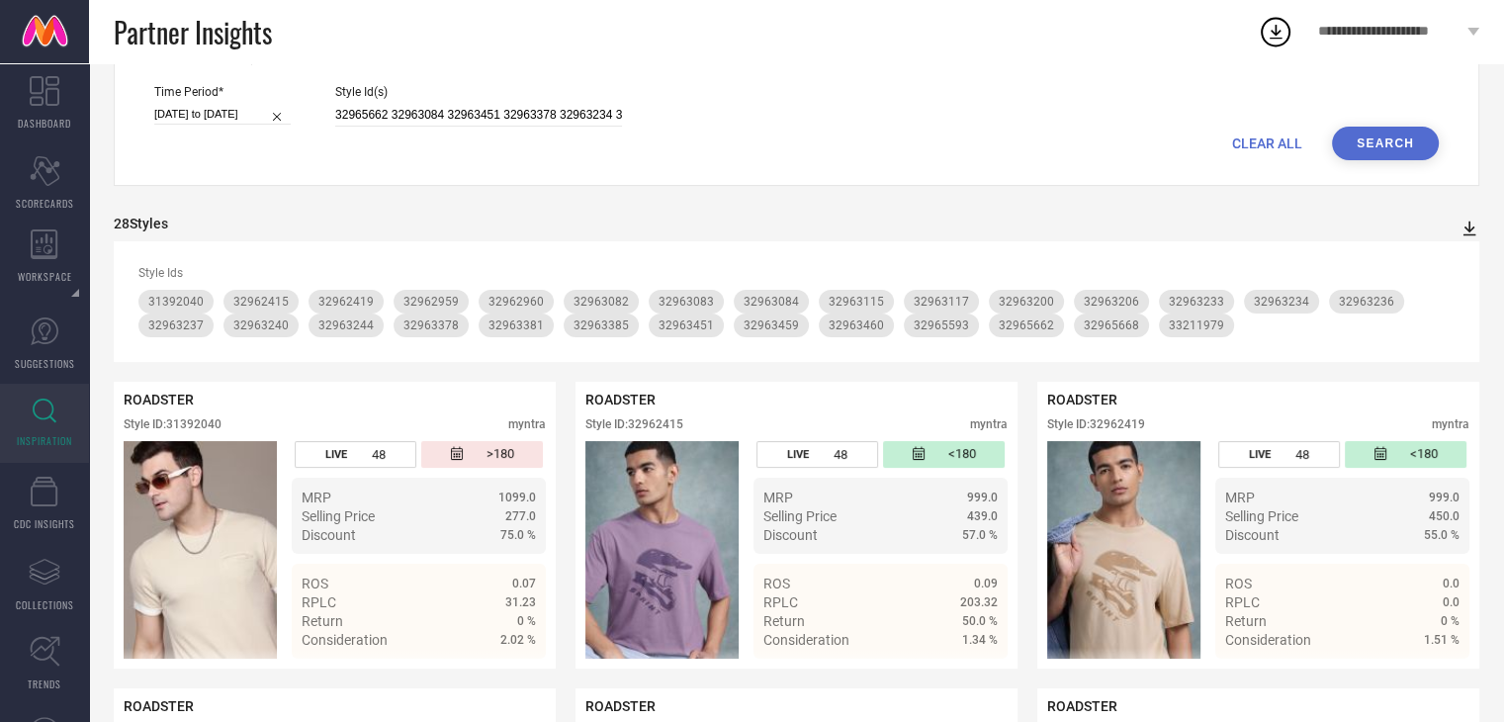
click at [1466, 225] on icon at bounding box center [1470, 229] width 20 height 20
click at [1439, 267] on span "PDF" at bounding box center [1448, 264] width 23 height 14
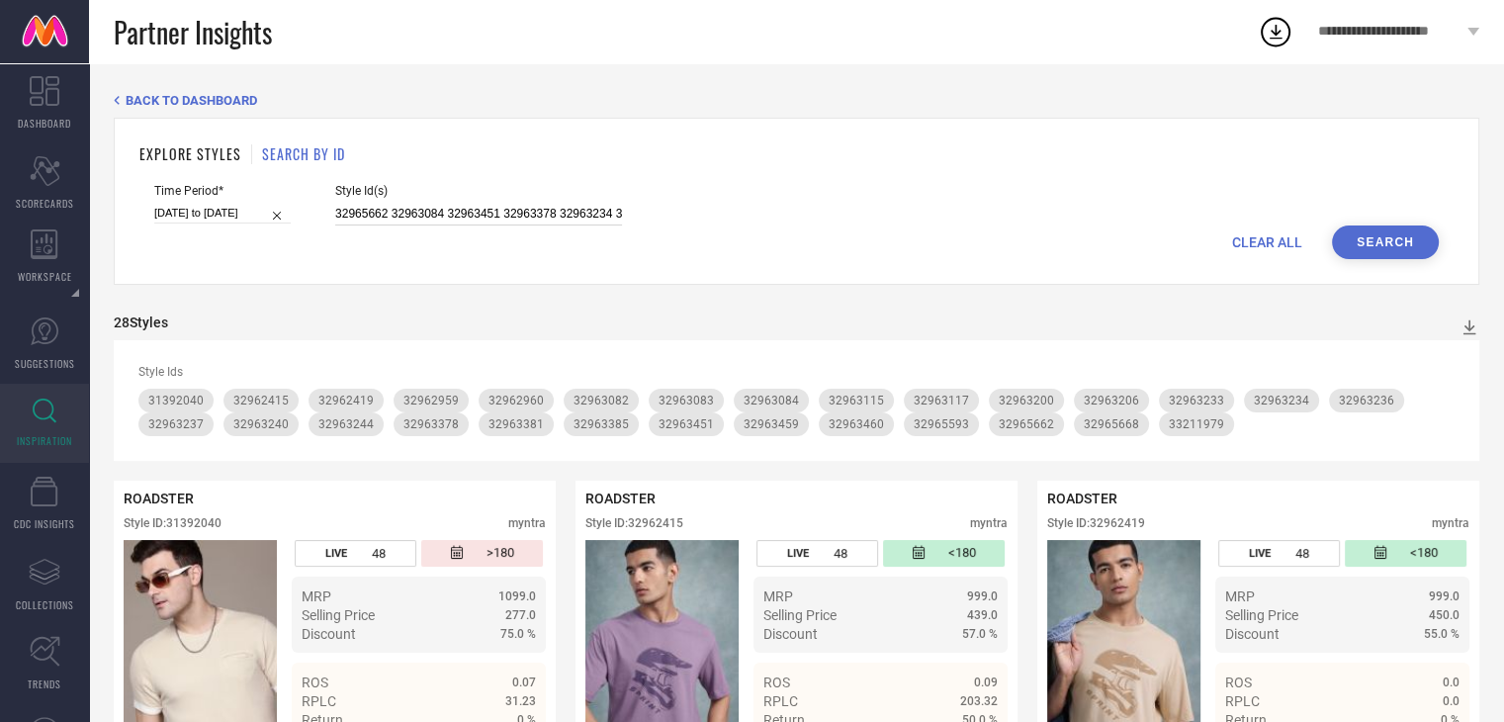
scroll to position [0, 1278]
drag, startPoint x: 335, startPoint y: 212, endPoint x: 1096, endPoint y: 215, distance: 760.5
click at [1097, 218] on div "Time Period* [DATE] to [DATE] Style Id(s) 32965662 32963084 32963451 32963378 3…" at bounding box center [796, 205] width 1285 height 42
paste input "11532950 12118764 14804304 12205856 11462768 11544928 12003950 10938984 1290527…"
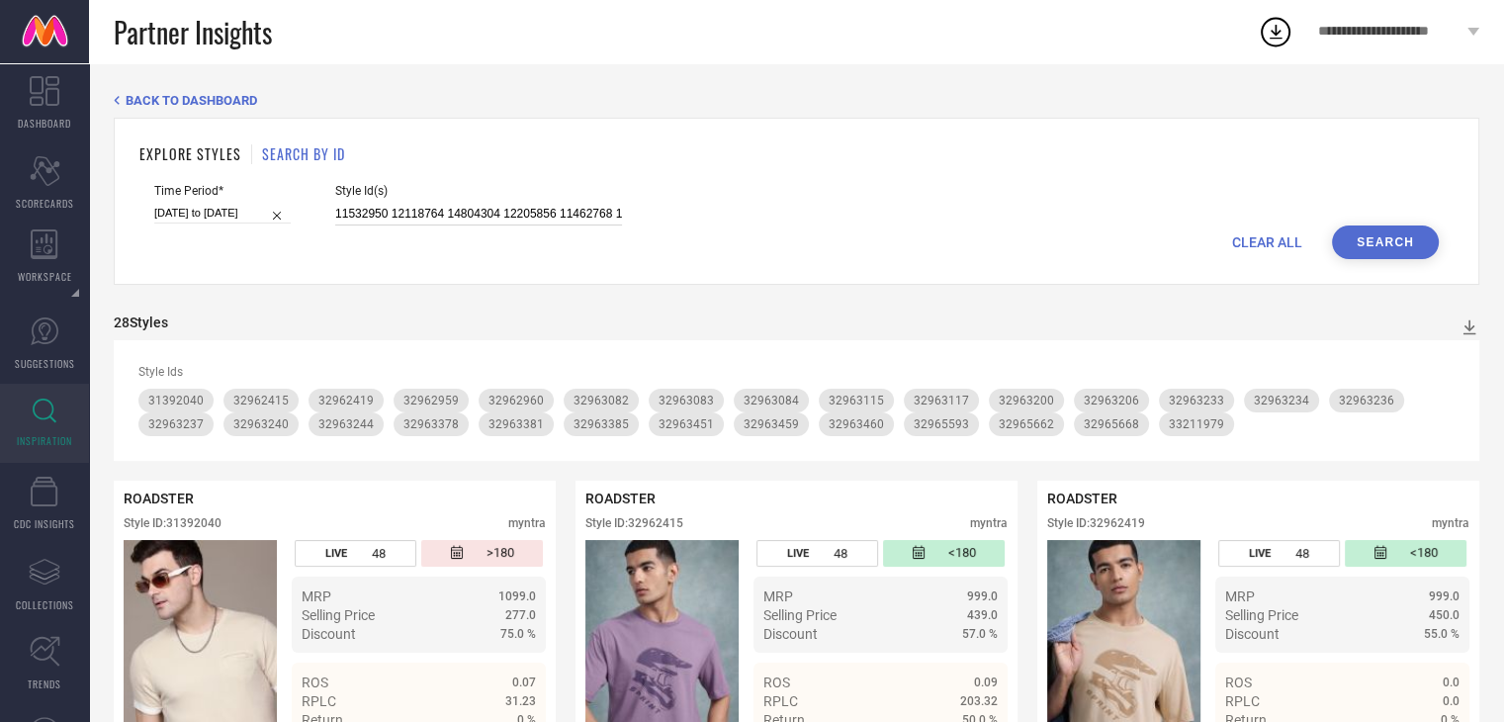
scroll to position [0, 706]
type input "11532950 12118764 14804304 12205856 11462768 11544928 12003950 10938984 1290527…"
click at [1396, 246] on button "Search" at bounding box center [1385, 242] width 107 height 34
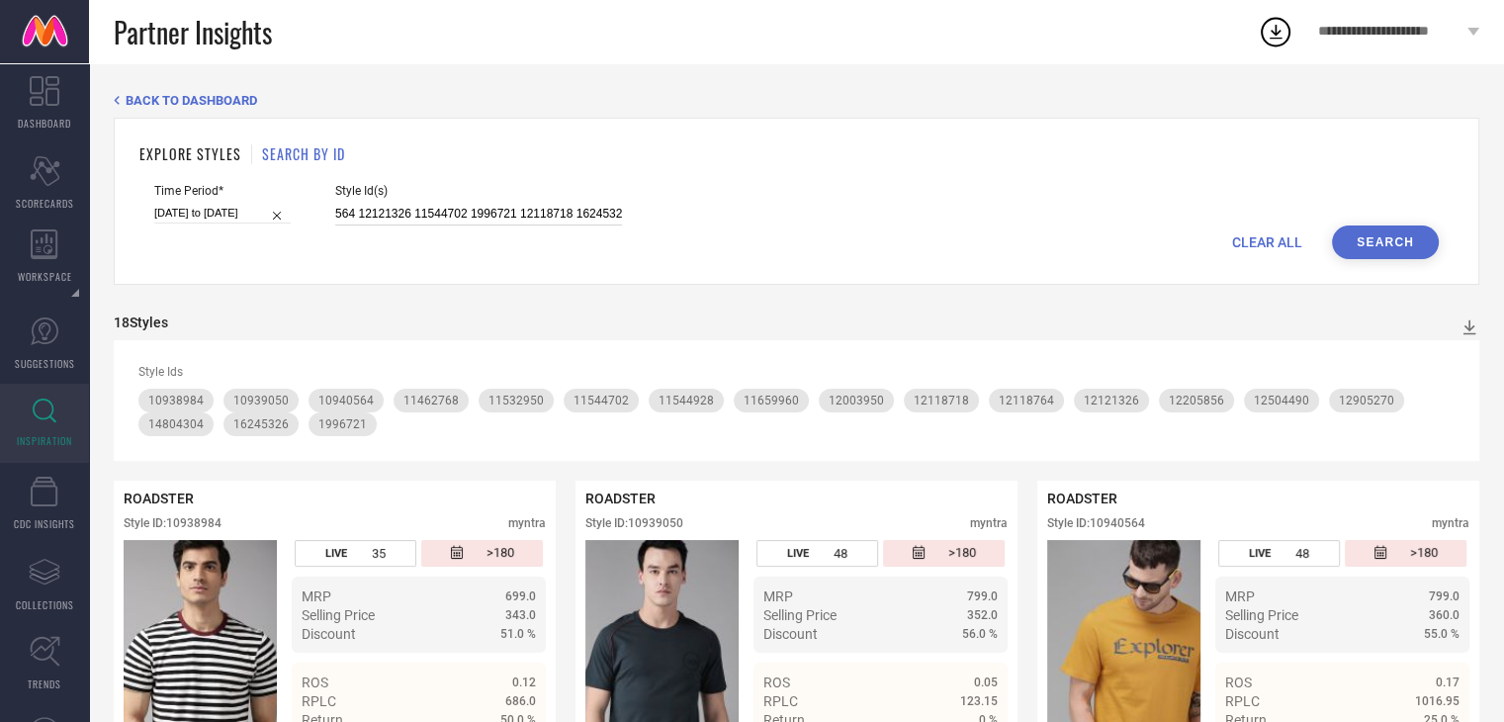
drag, startPoint x: 333, startPoint y: 212, endPoint x: 1012, endPoint y: 214, distance: 678.4
click at [1012, 214] on div "Time Period* [DATE] to [DATE] Style Id(s) 11532950 12118764 14804304 12205856 1…" at bounding box center [796, 205] width 1285 height 42
paste input "11532950 12118764 14804304 12205856 23331938 11462768 11544928 12003950 1093898…"
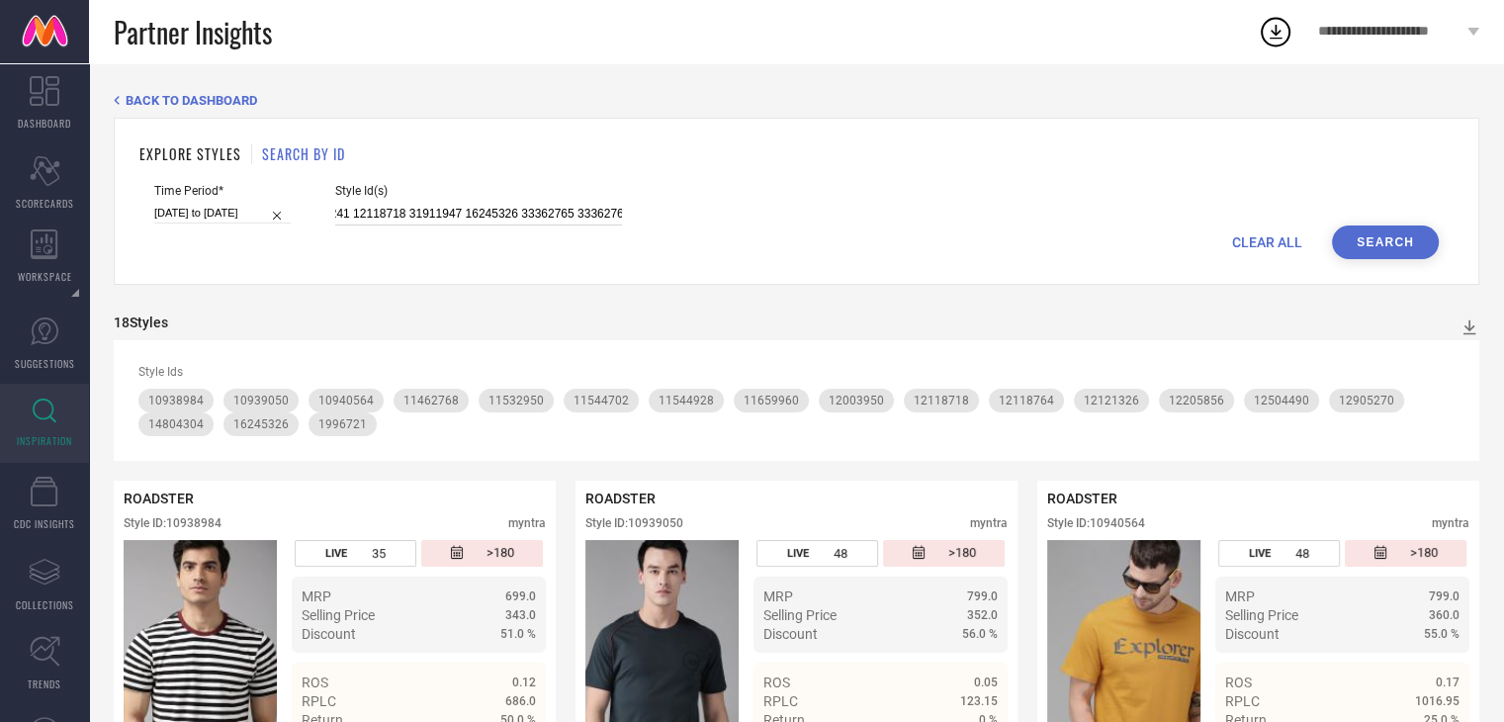
type input "11532950 12118764 14804304 12205856 23331938 11462768 11544928 12003950 1093898…"
click at [1400, 238] on button "Search" at bounding box center [1385, 242] width 107 height 34
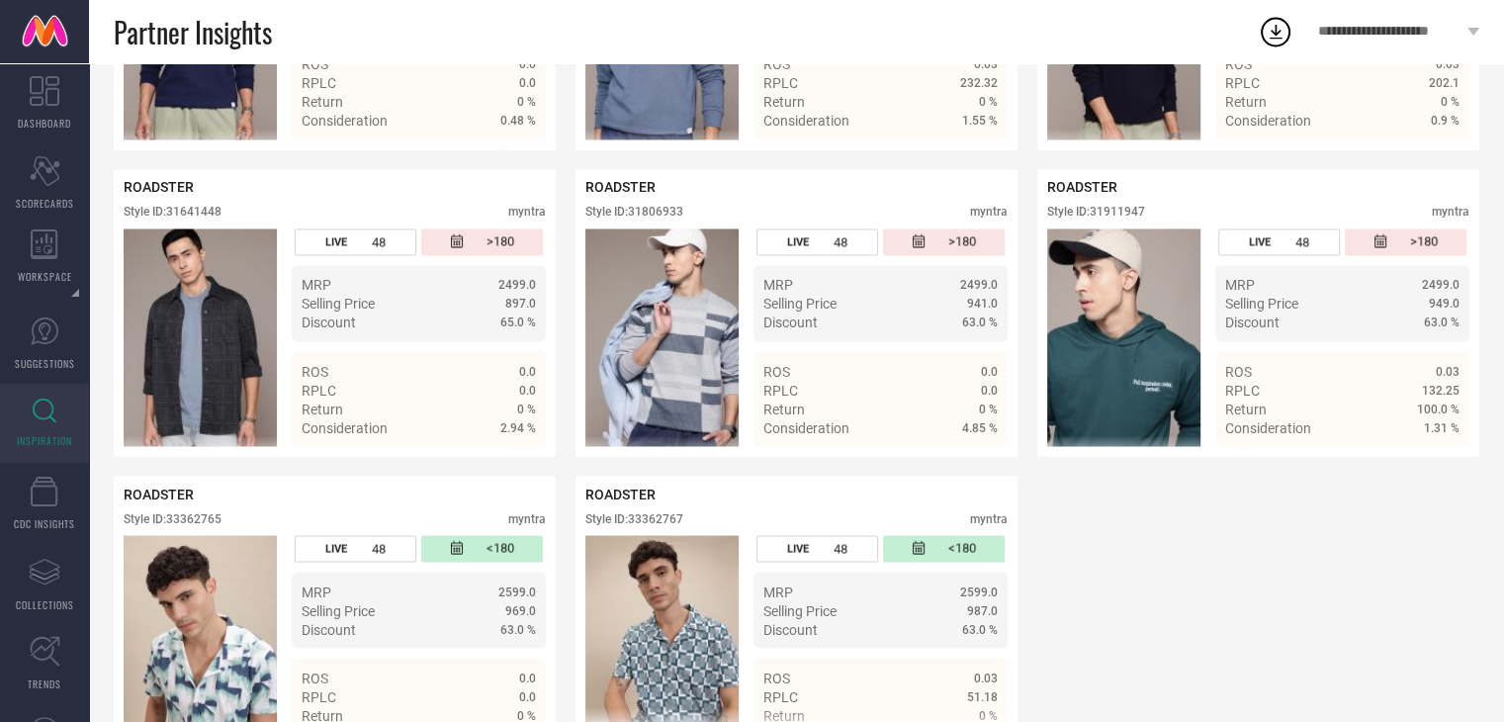
scroll to position [3501, 0]
